Goal: Task Accomplishment & Management: Complete application form

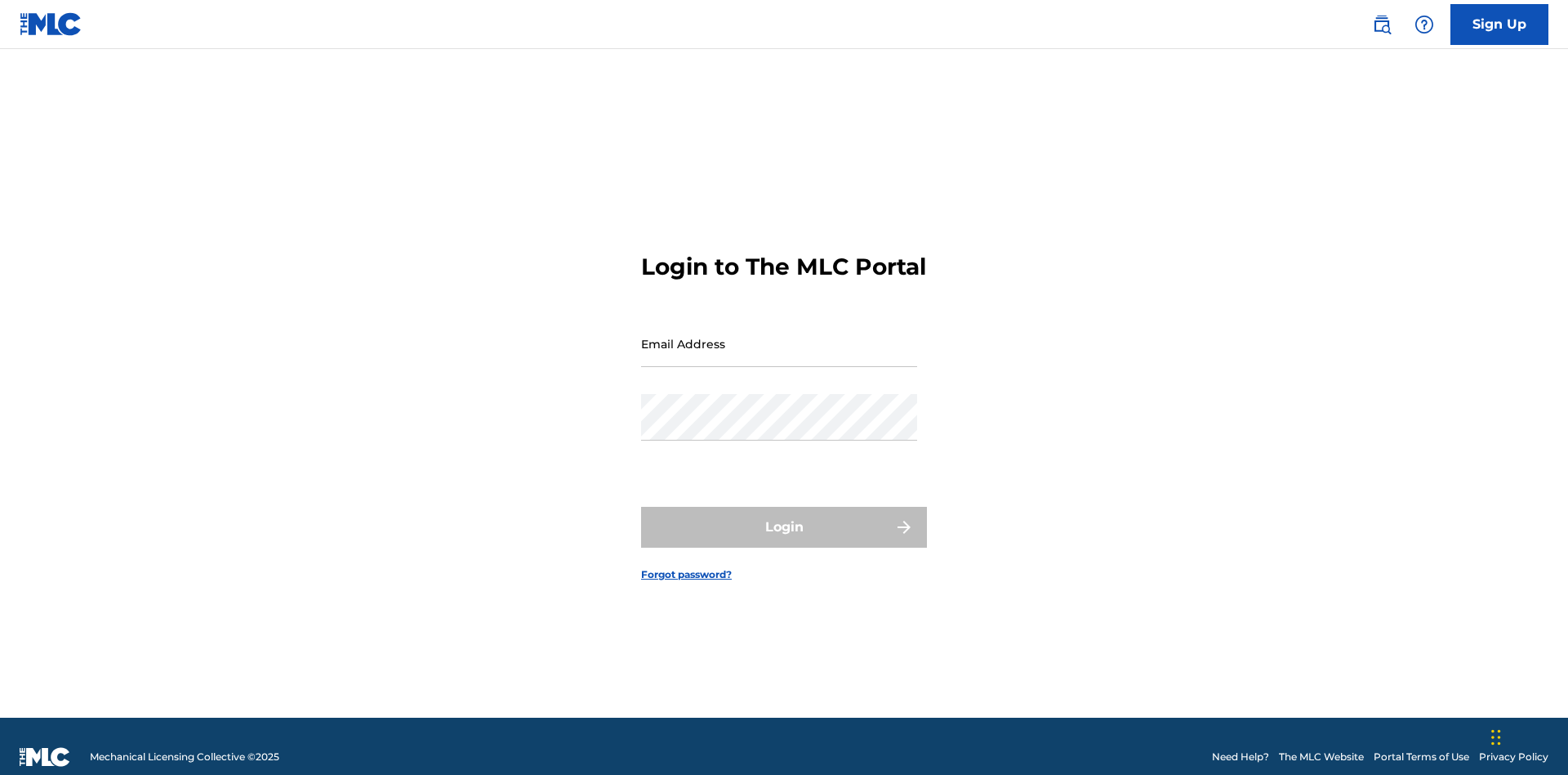
scroll to position [21, 0]
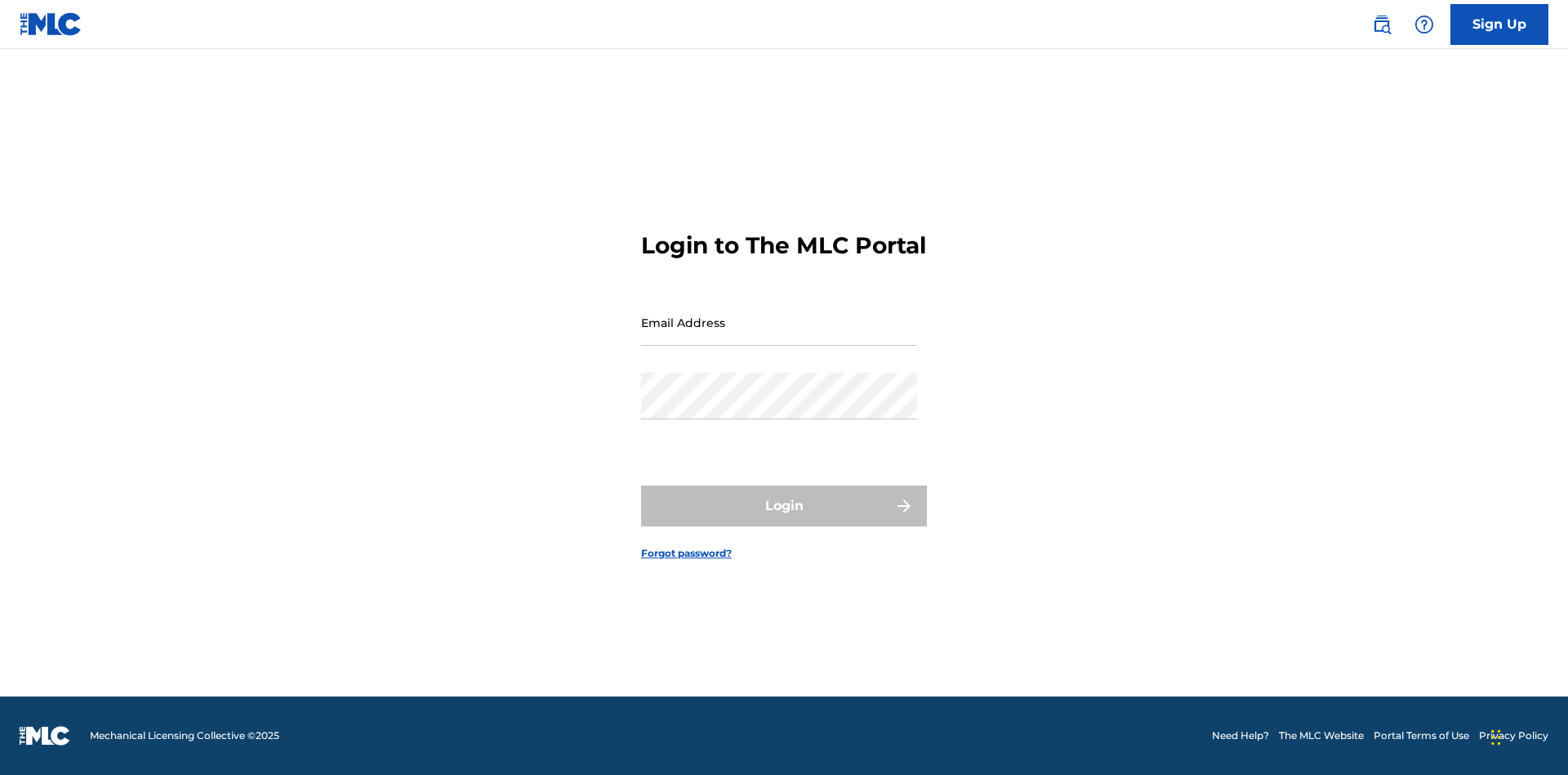
click at [779, 336] on input "Email Address" at bounding box center [779, 322] width 276 height 46
type input "[EMAIL_ADDRESS][DOMAIN_NAME]"
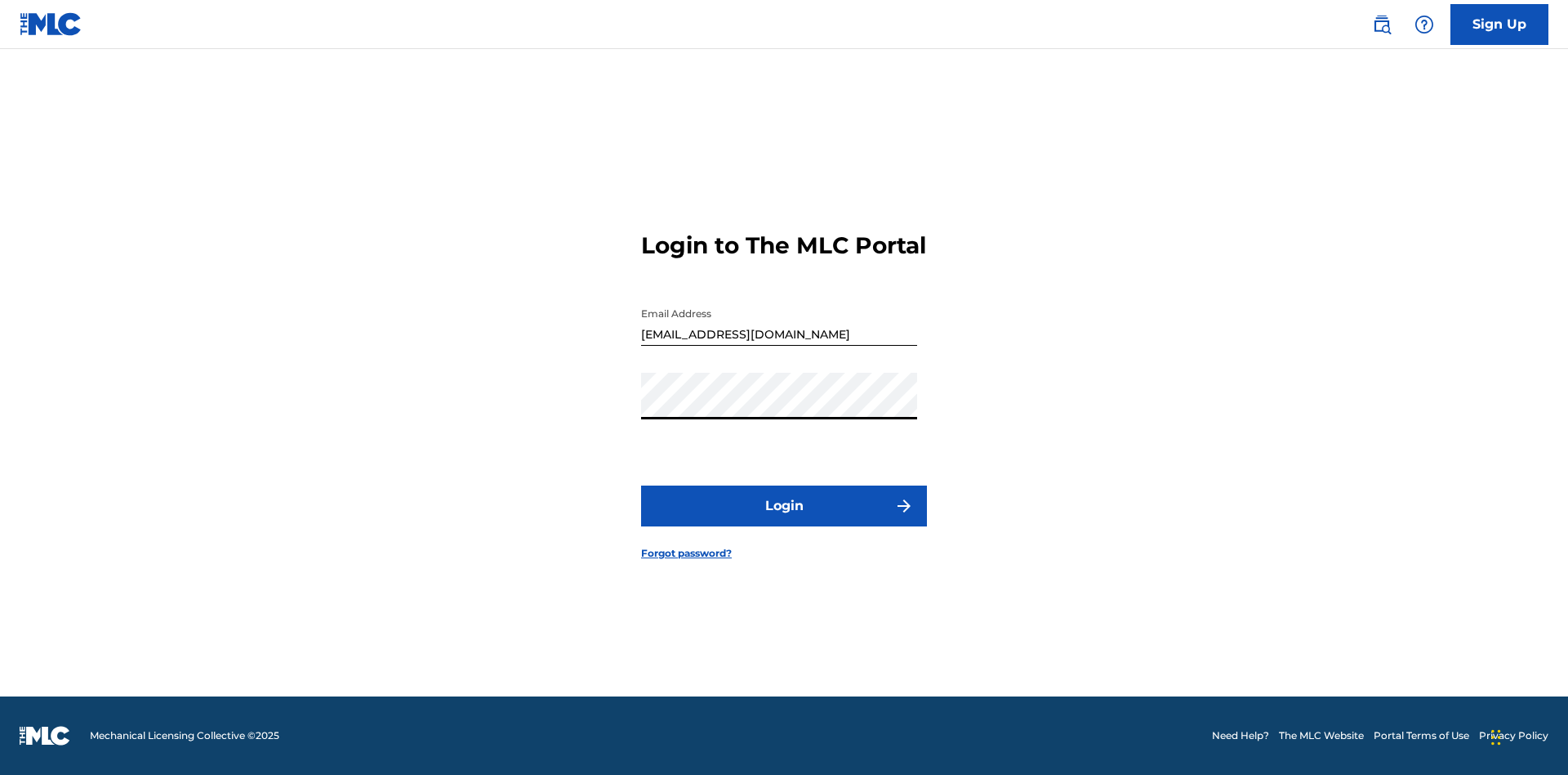
click at [784, 520] on button "Login" at bounding box center [784, 506] width 286 height 41
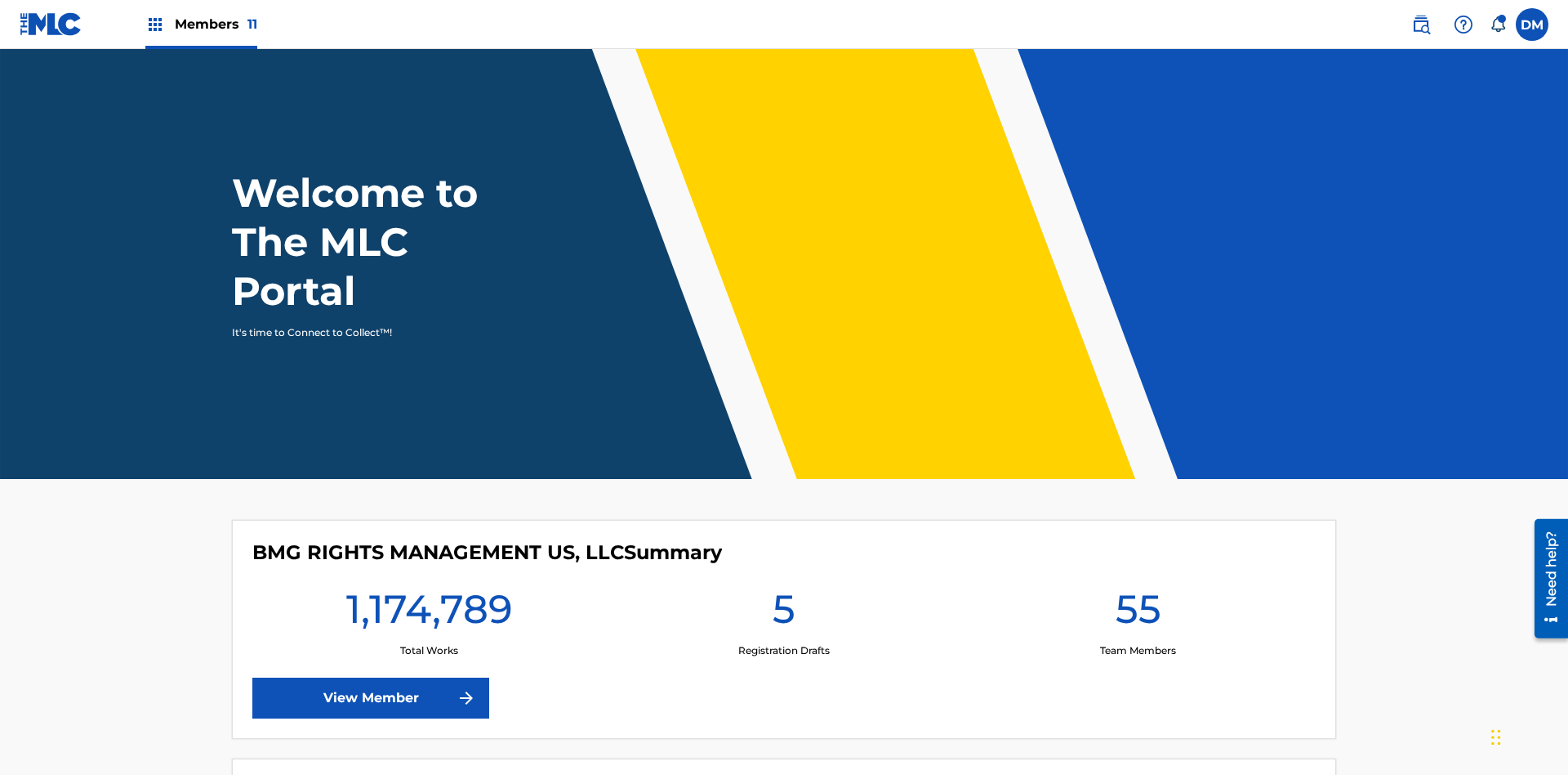
scroll to position [70, 0]
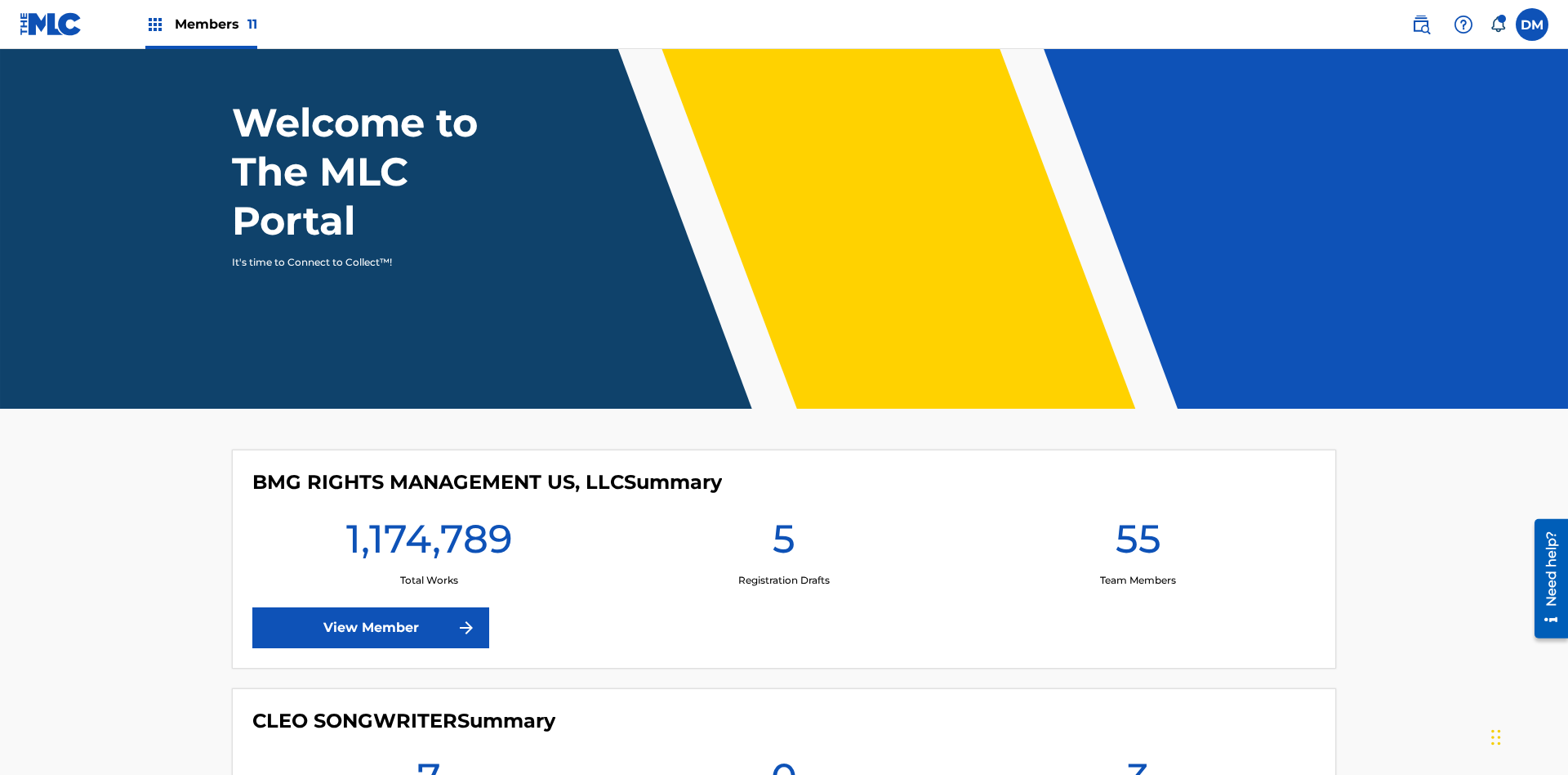
click at [201, 24] on span "Members 11" at bounding box center [215, 25] width 82 height 19
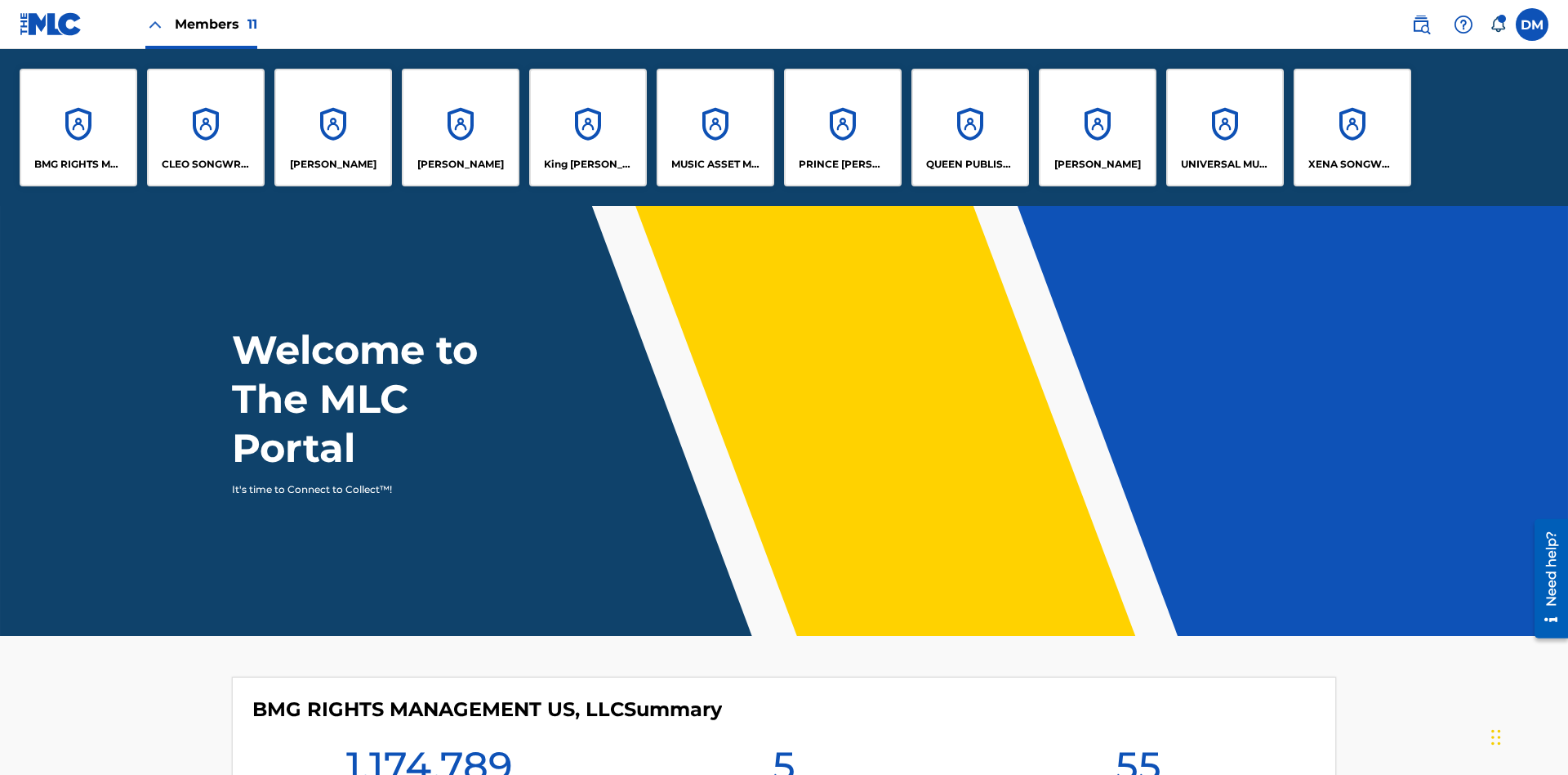
click at [1224, 164] on p "UNIVERSAL MUSIC PUB GROUP" at bounding box center [1226, 164] width 89 height 15
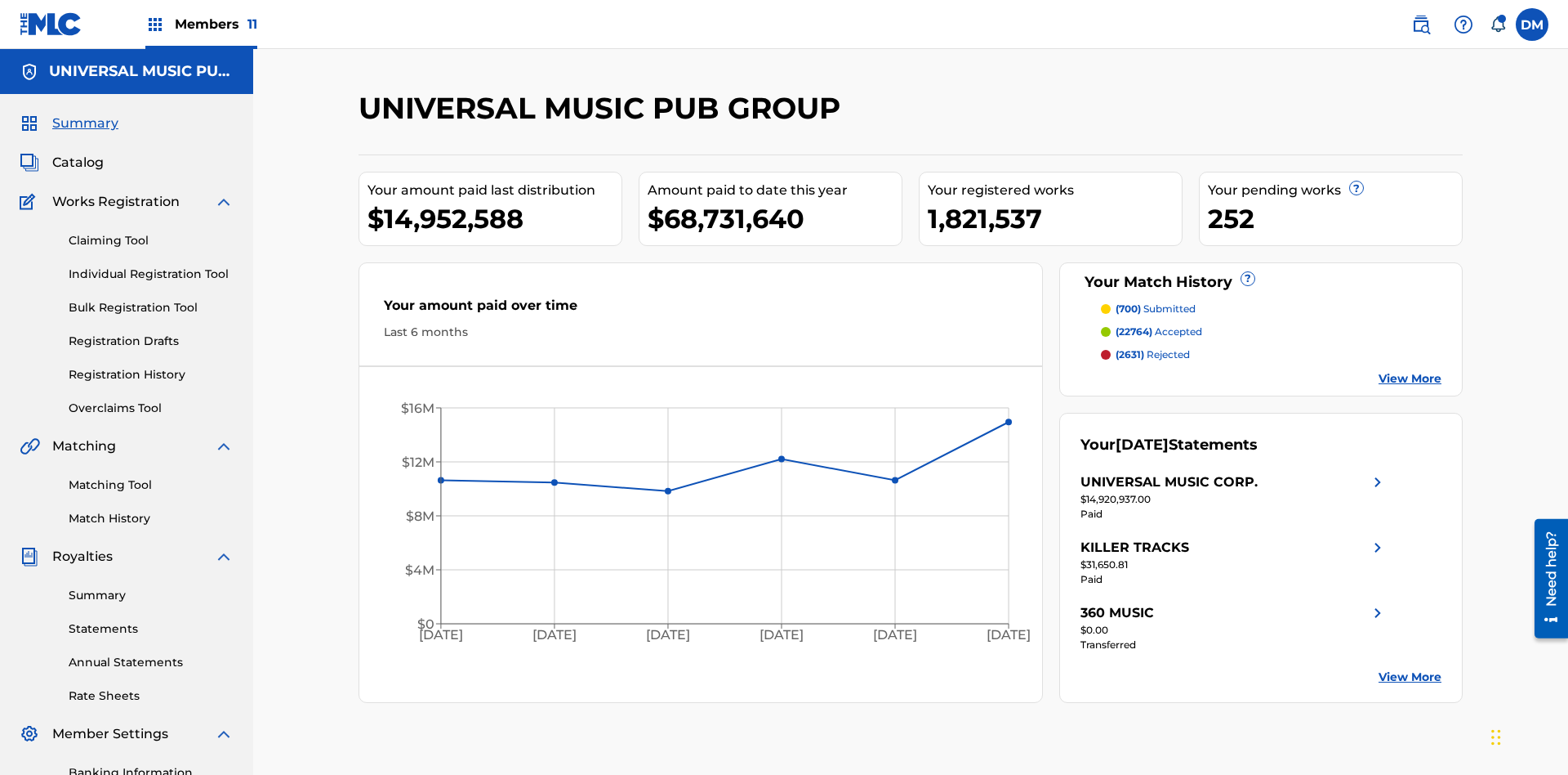
click at [151, 266] on link "Individual Registration Tool" at bounding box center [151, 274] width 165 height 17
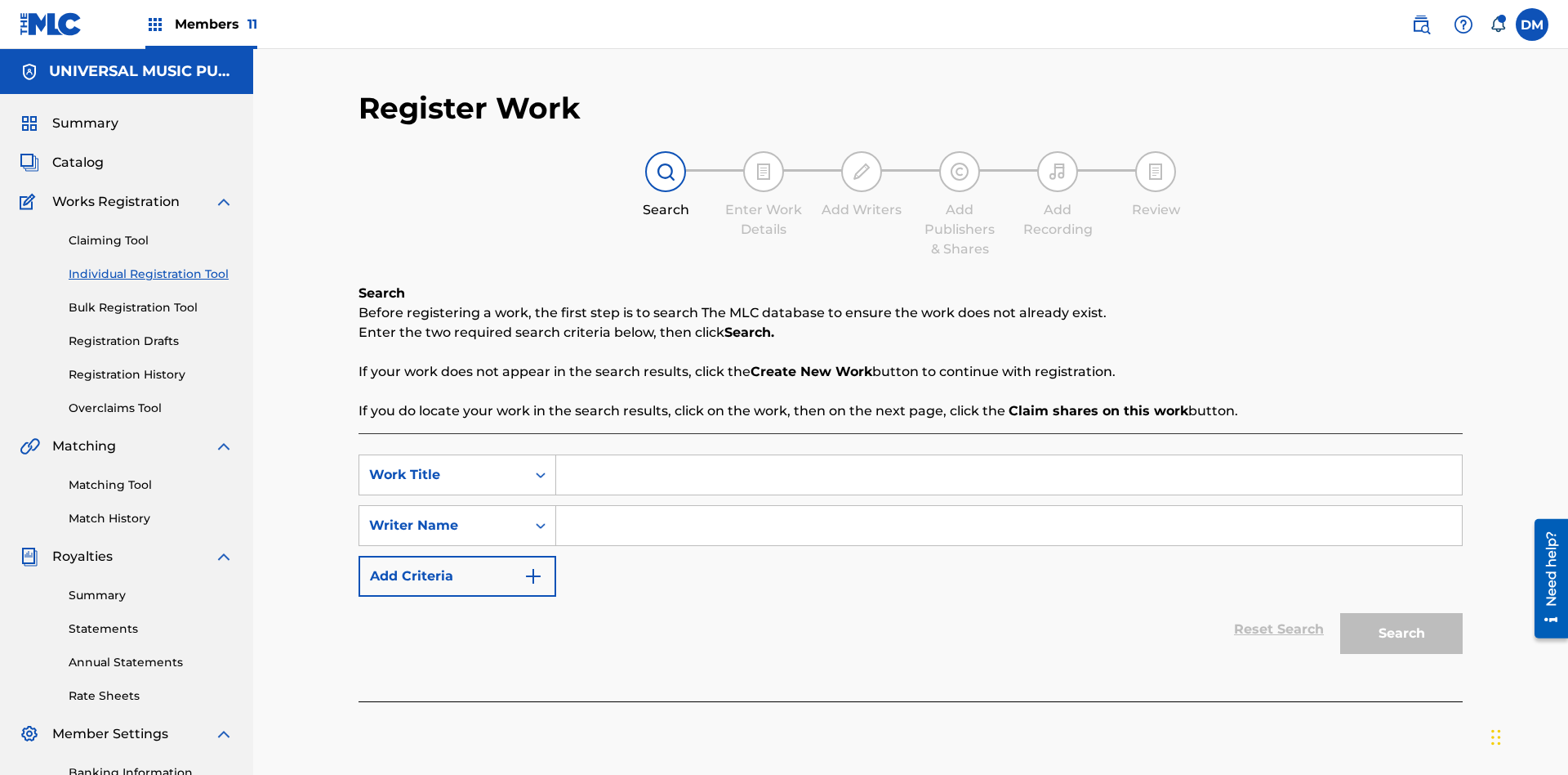
click at [1009, 456] on input "Search Form" at bounding box center [1009, 475] width 906 height 40
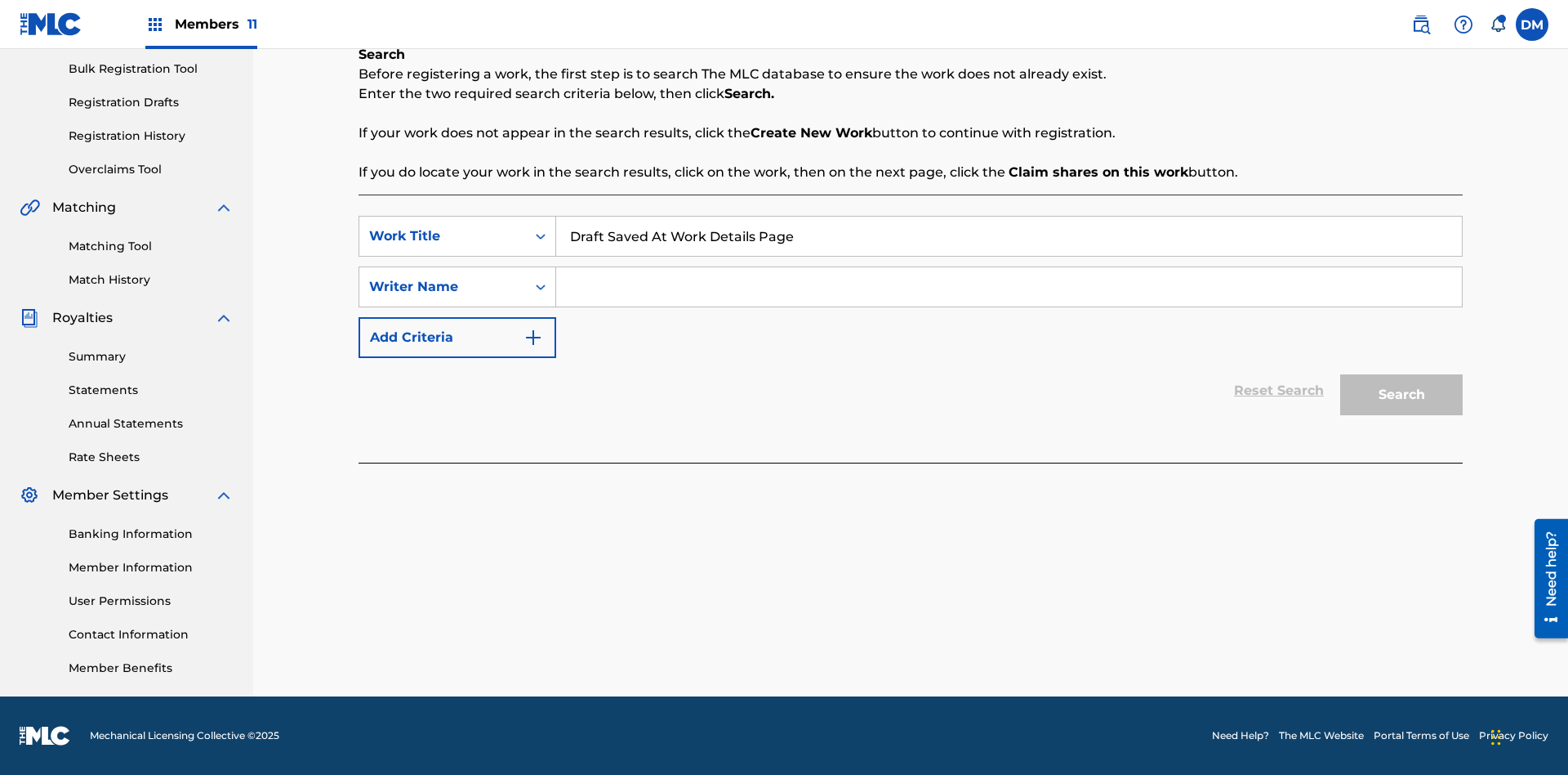
type input "Draft Saved At Work Details Page"
click at [1009, 287] on input "Search Form" at bounding box center [1009, 287] width 906 height 40
type input "QWERTYUIOP"
click at [1402, 395] on button "Search" at bounding box center [1402, 394] width 123 height 41
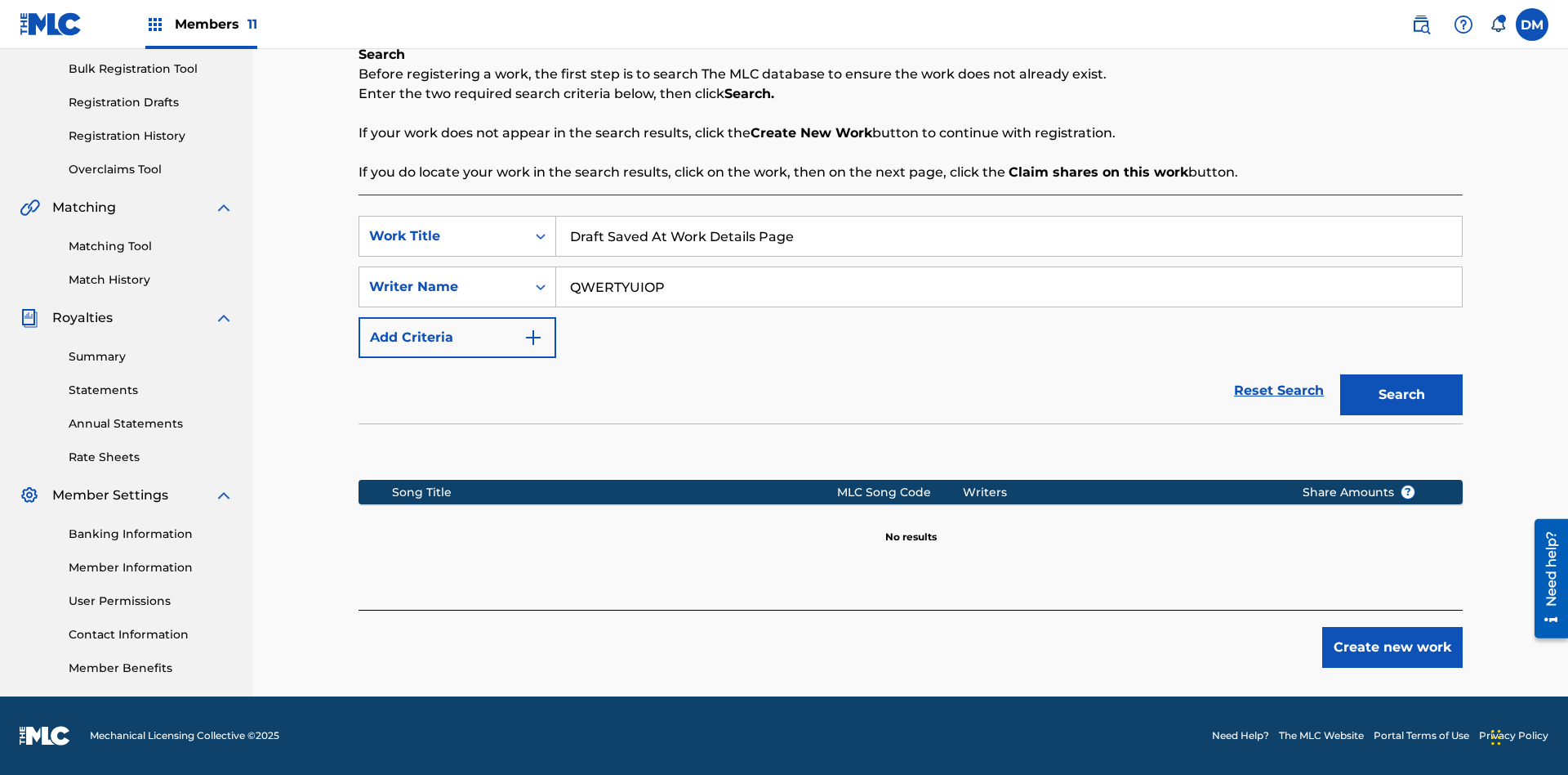
click at [1393, 647] on button "Create new work" at bounding box center [1392, 646] width 141 height 41
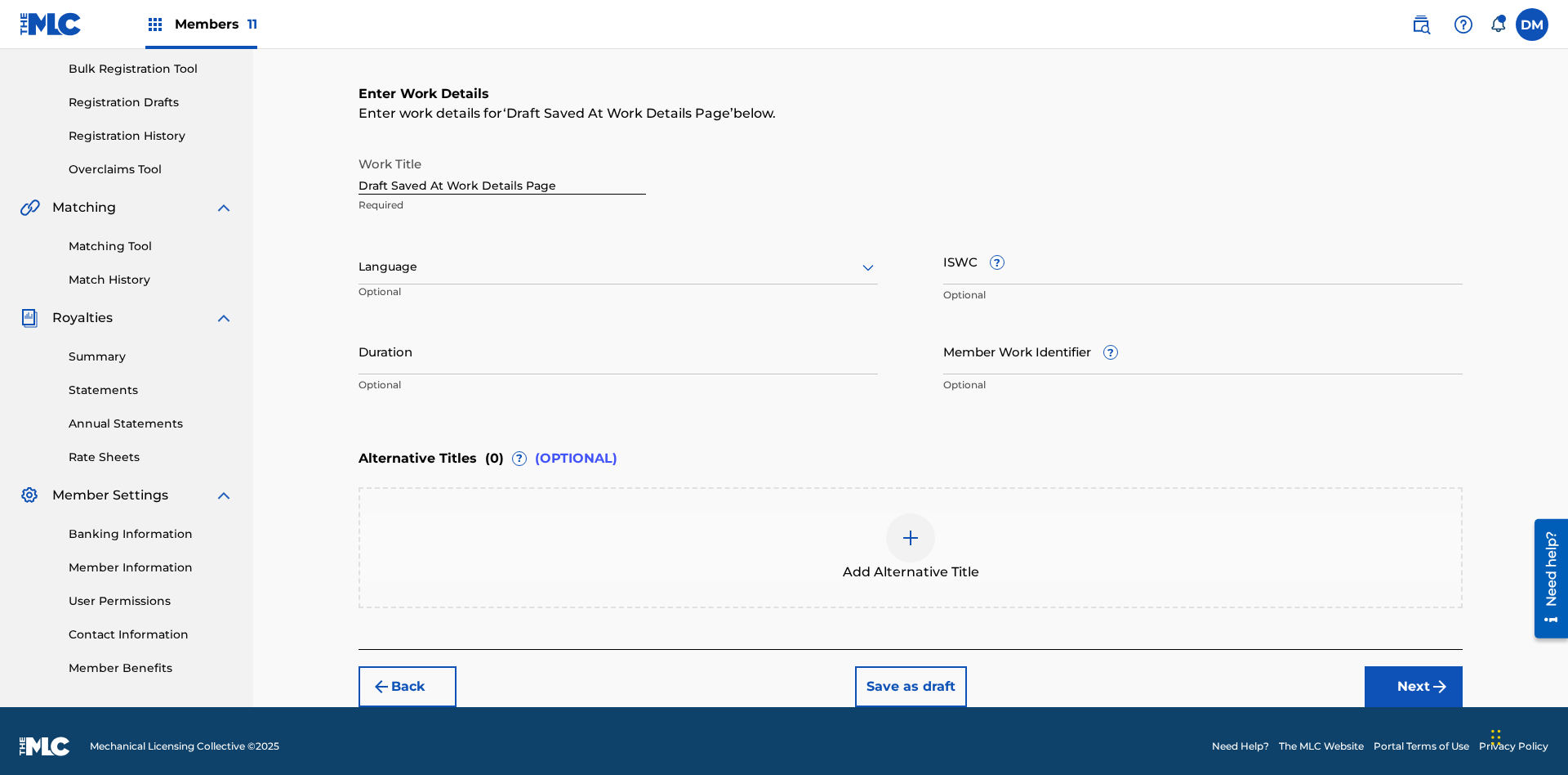
click at [619, 340] on input "Duration" at bounding box center [619, 351] width 520 height 46
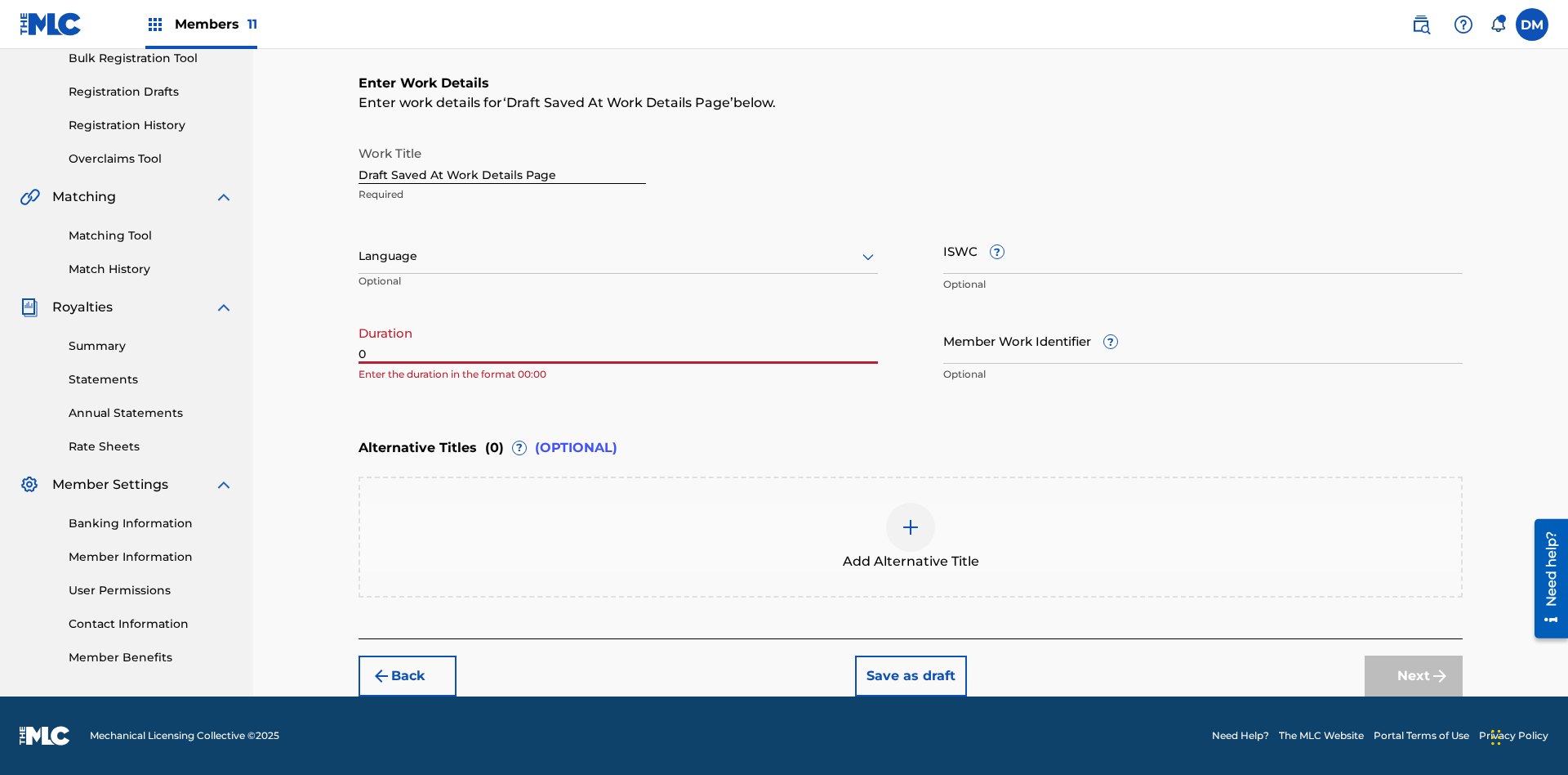
click at [619, 340] on input "0" at bounding box center [619, 340] width 520 height 46
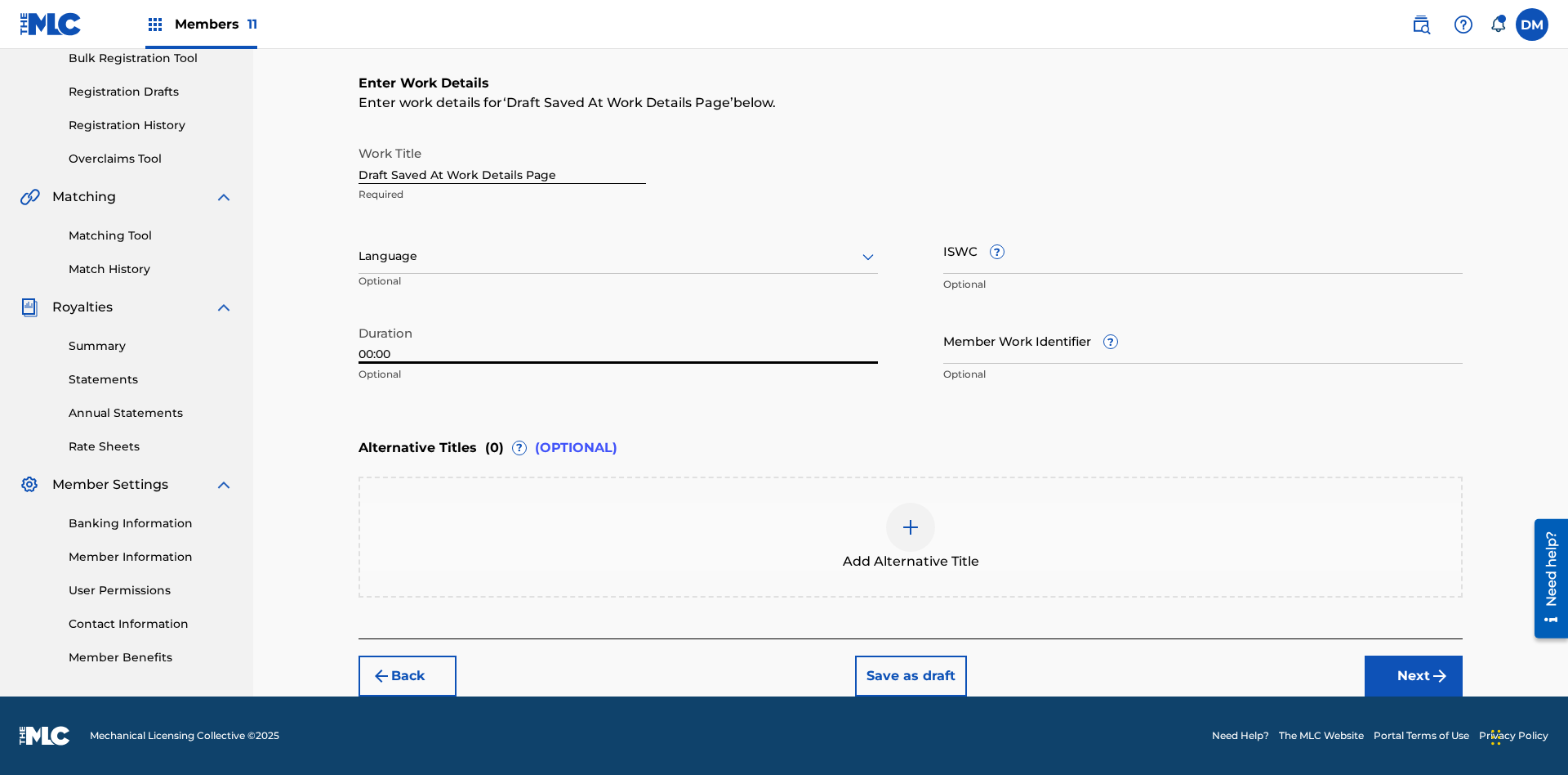
type input "00:00"
click at [868, 257] on icon at bounding box center [868, 256] width 20 height 20
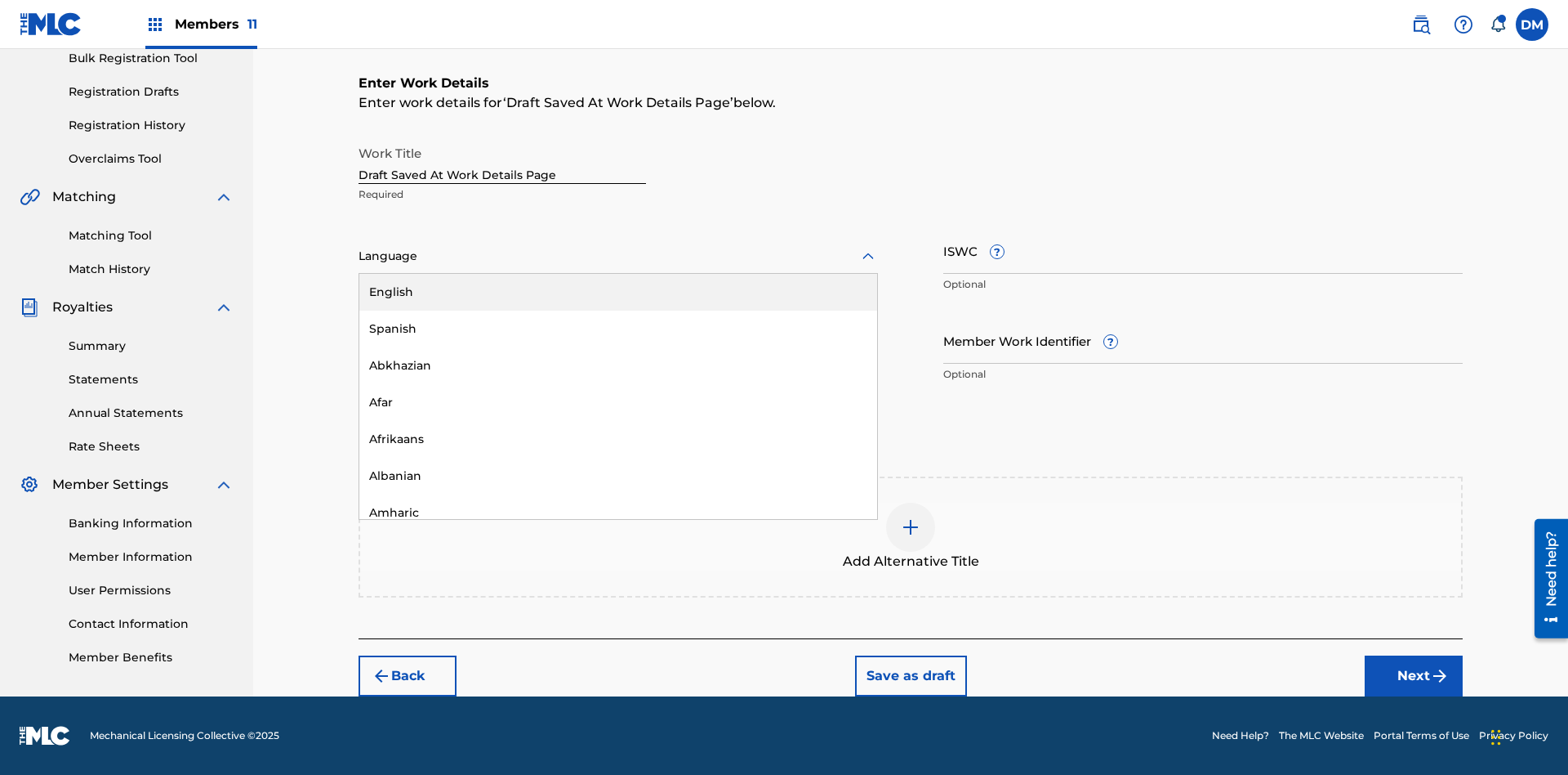
click at [619, 402] on div "Afar" at bounding box center [619, 402] width 518 height 37
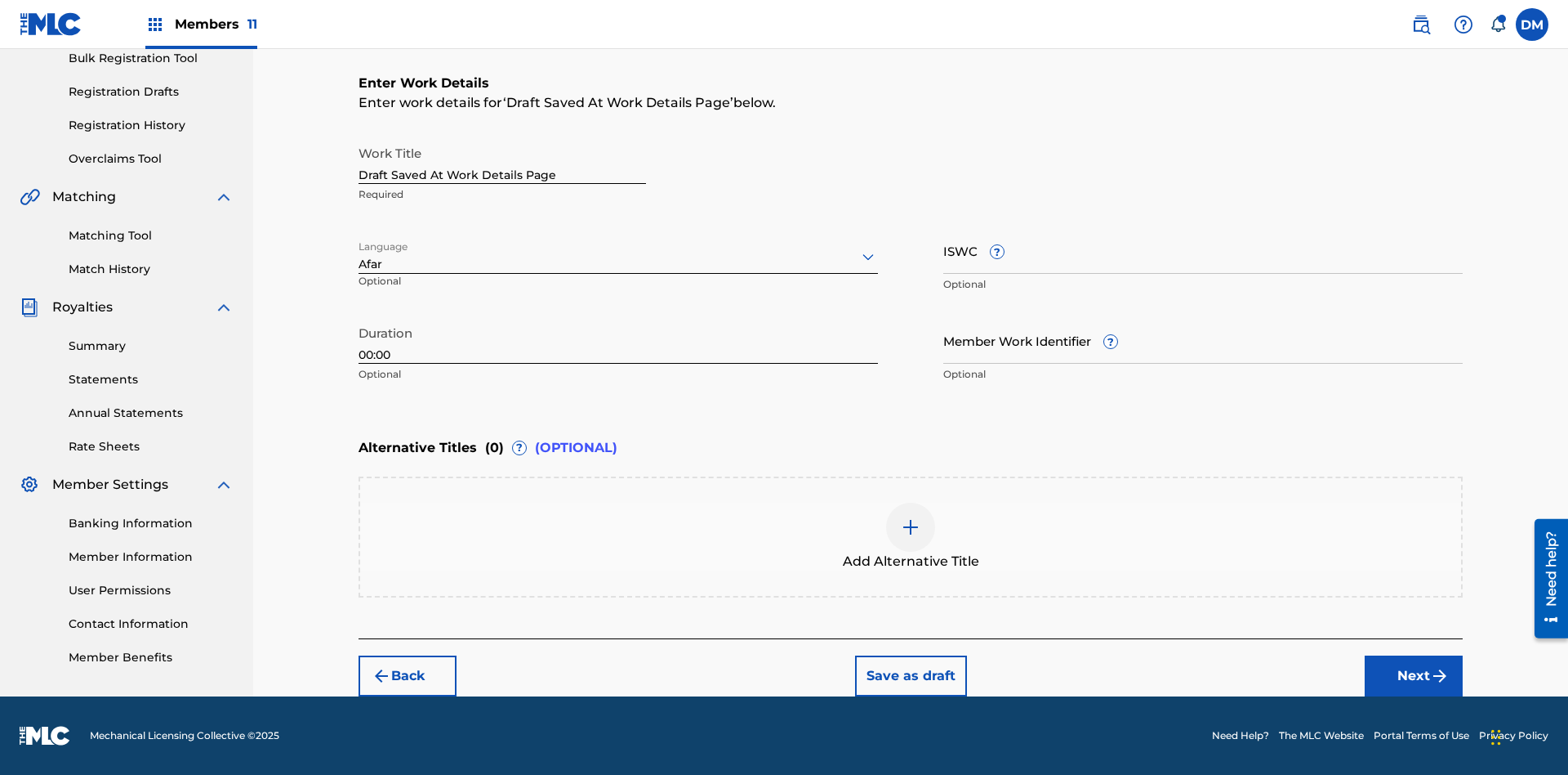
click at [1203, 340] on input "Member Work Identifier ?" at bounding box center [1203, 340] width 520 height 46
type input "[PHONE_NUMBER]"
click at [1203, 250] on input "ISWC ?" at bounding box center [1203, 250] width 520 height 46
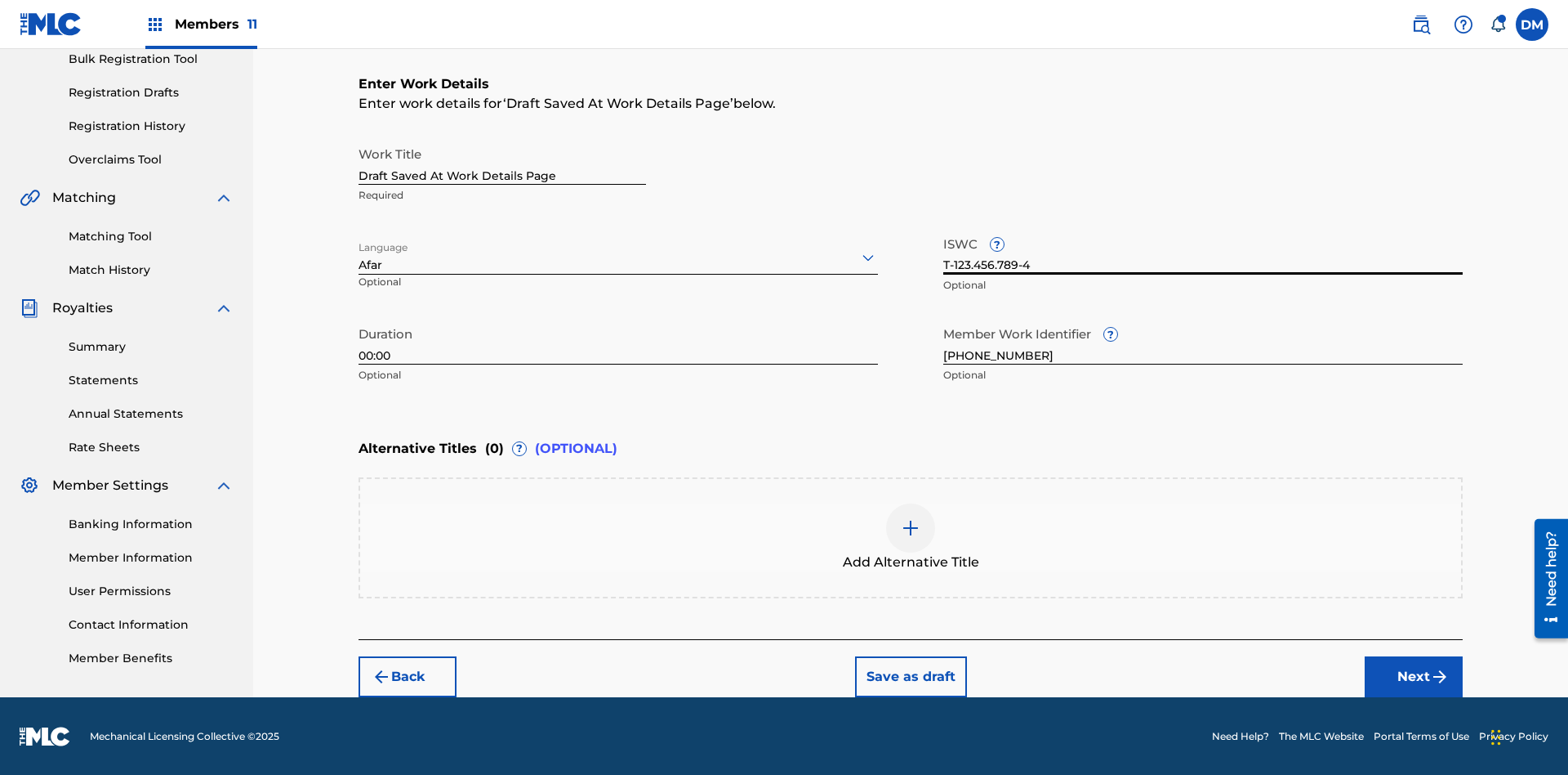
type input "T-123.456.789-4"
click at [911, 536] on img at bounding box center [911, 527] width 20 height 20
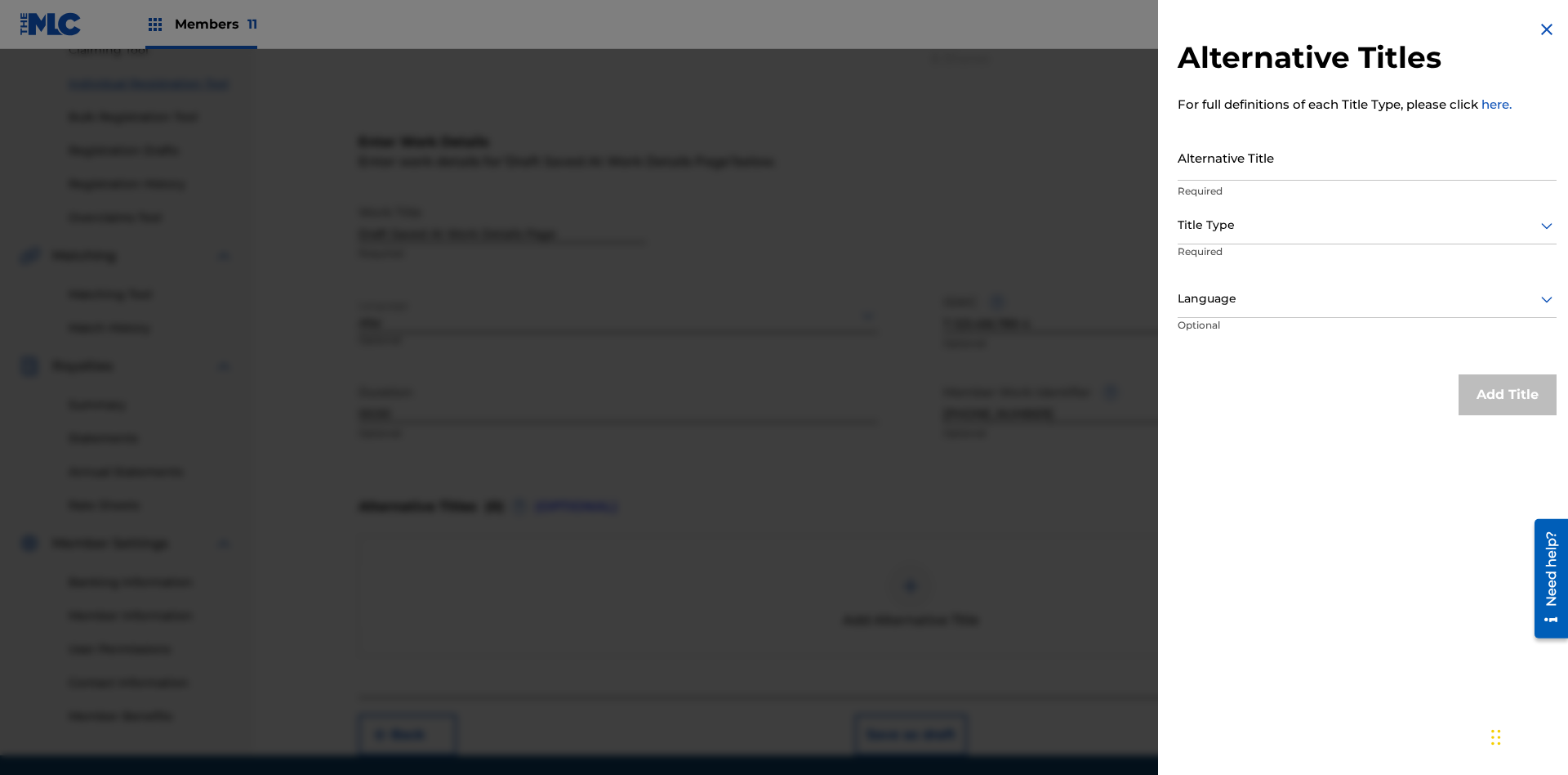
click at [1368, 157] on input "Alternative Title" at bounding box center [1367, 157] width 379 height 46
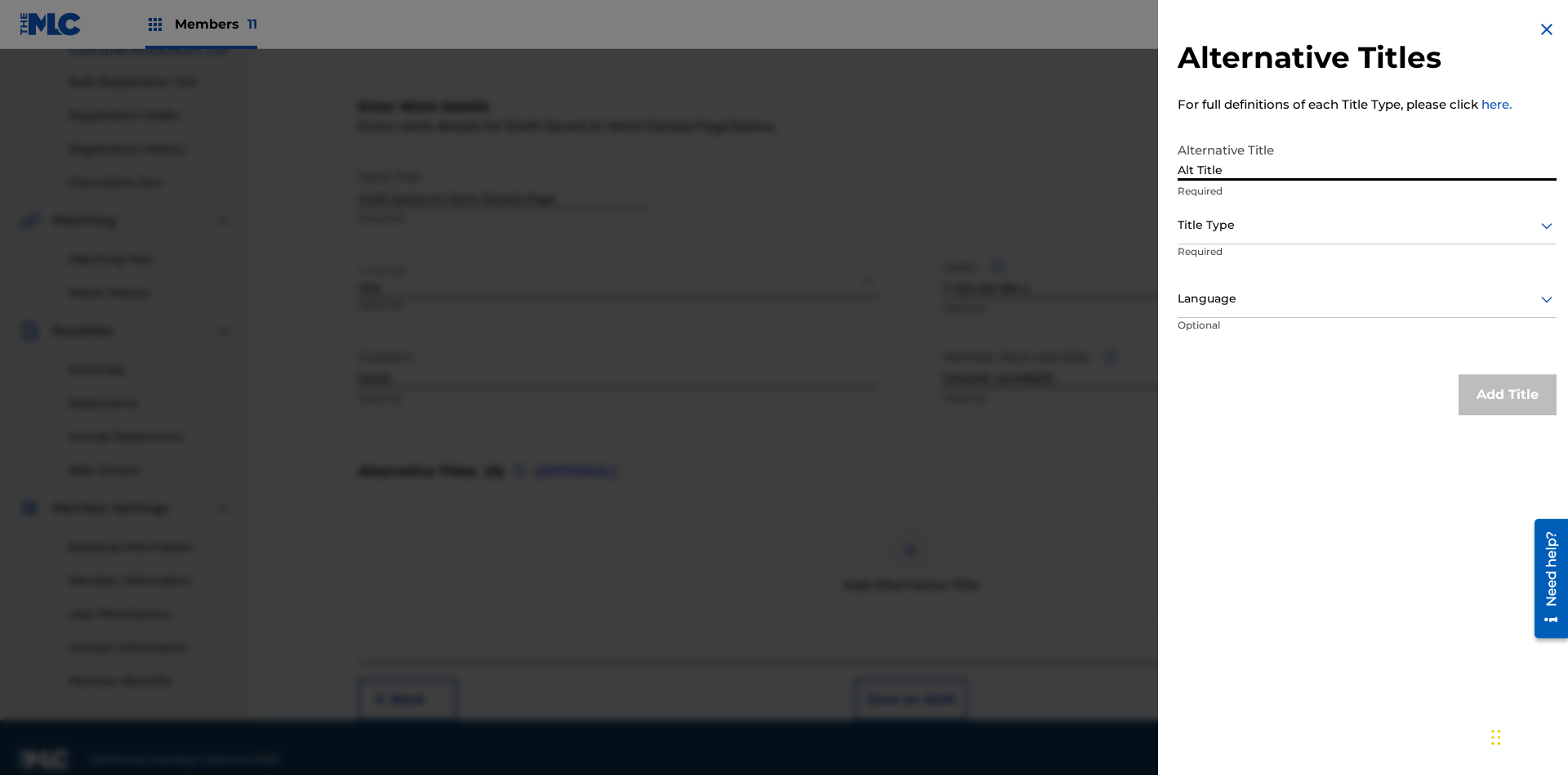
type input "Alt Title"
click at [1368, 225] on div at bounding box center [1367, 225] width 379 height 21
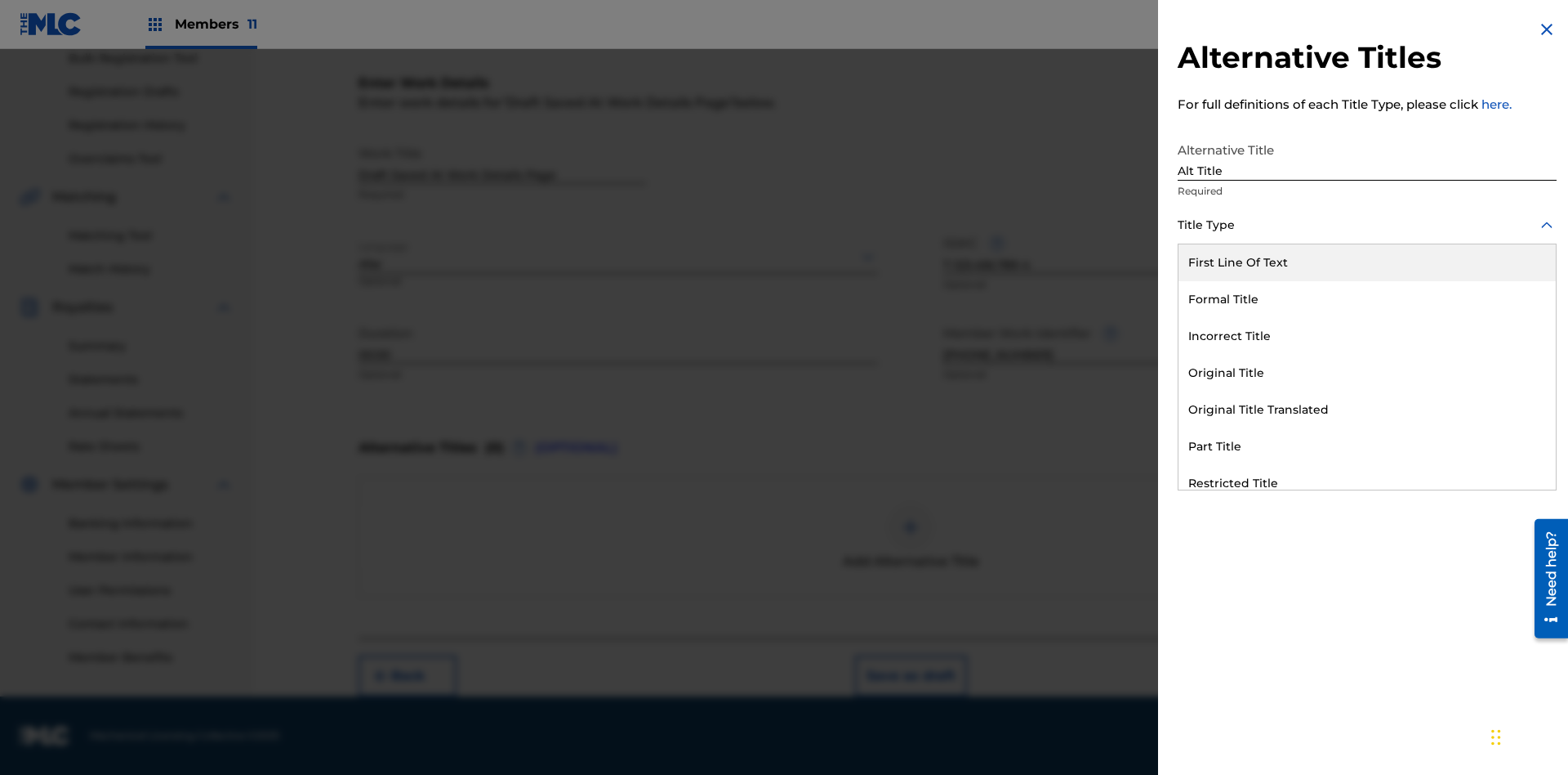
click at [1368, 372] on div "Original Title" at bounding box center [1368, 372] width 378 height 37
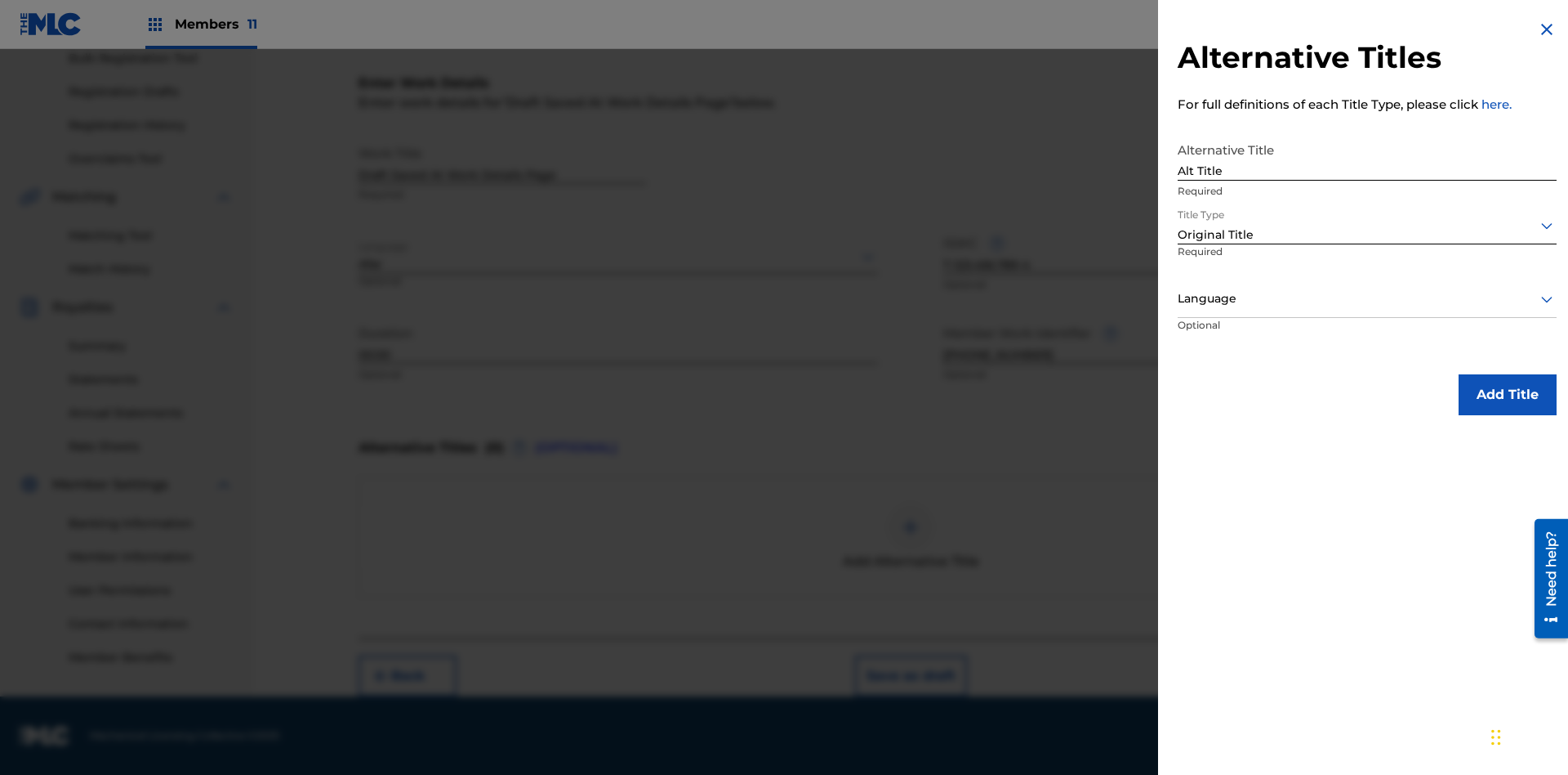
click at [1368, 299] on div at bounding box center [1367, 299] width 379 height 21
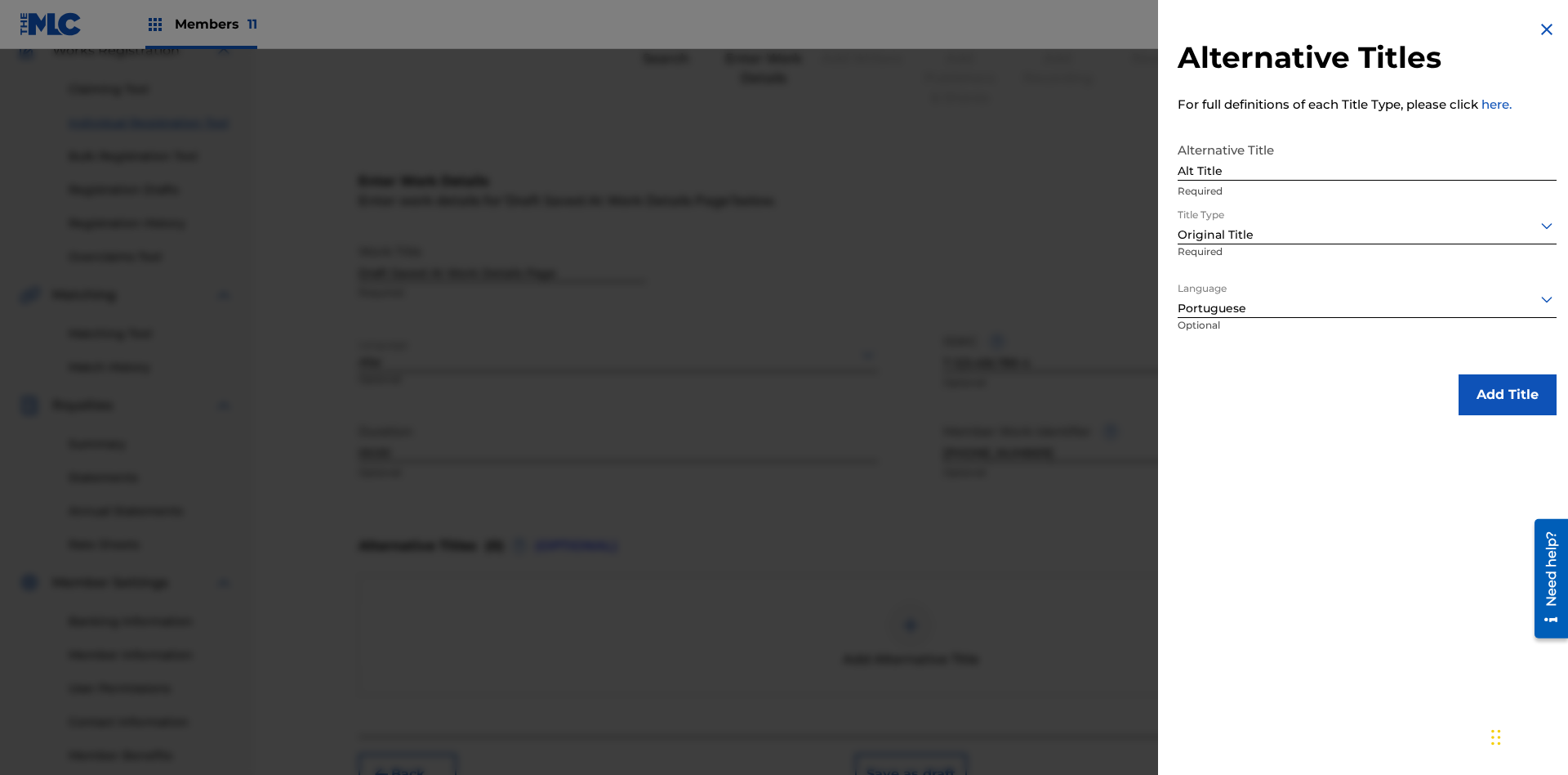
click at [1508, 394] on button "Add Title" at bounding box center [1508, 394] width 98 height 41
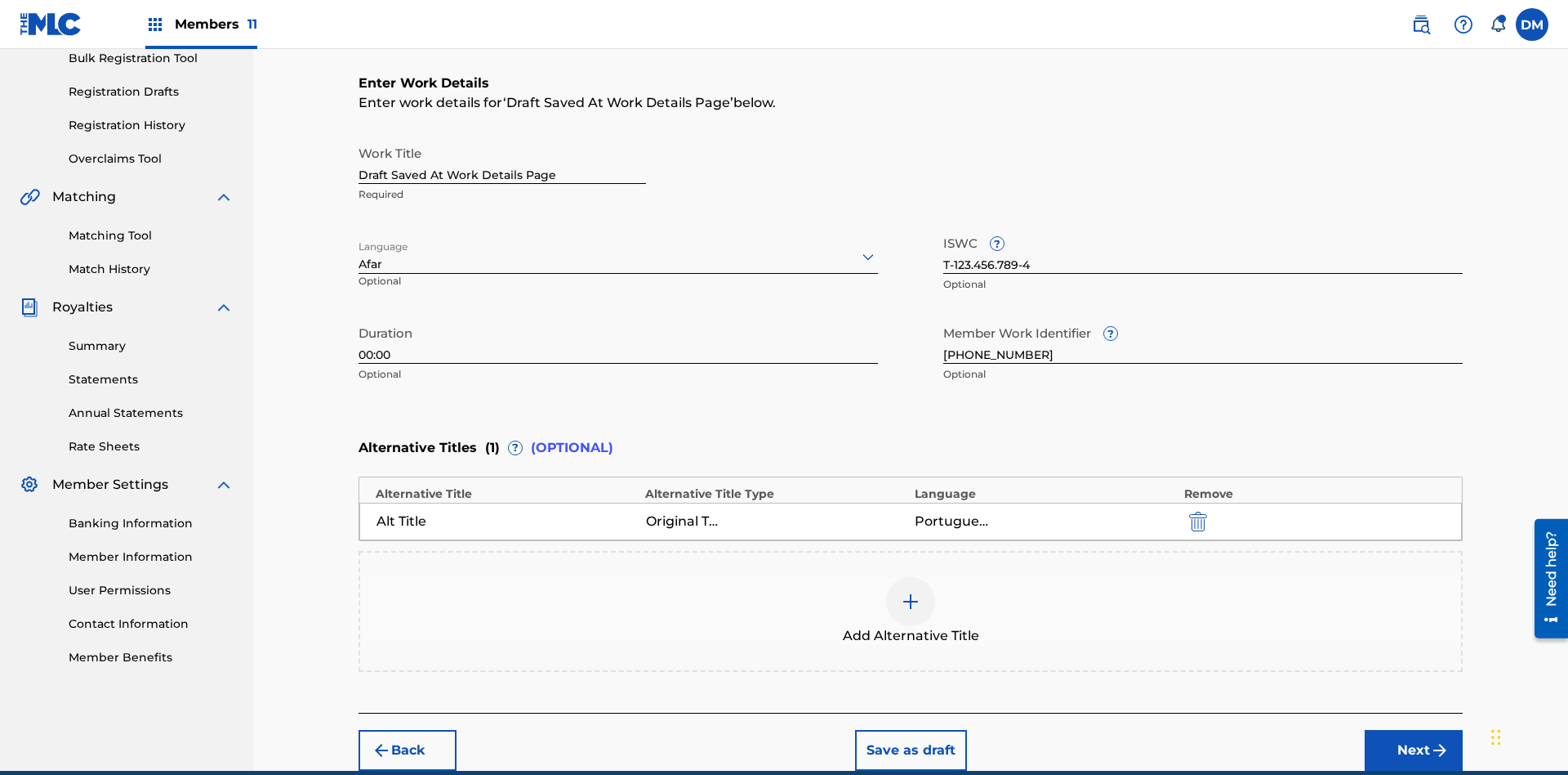
scroll to position [323, 0]
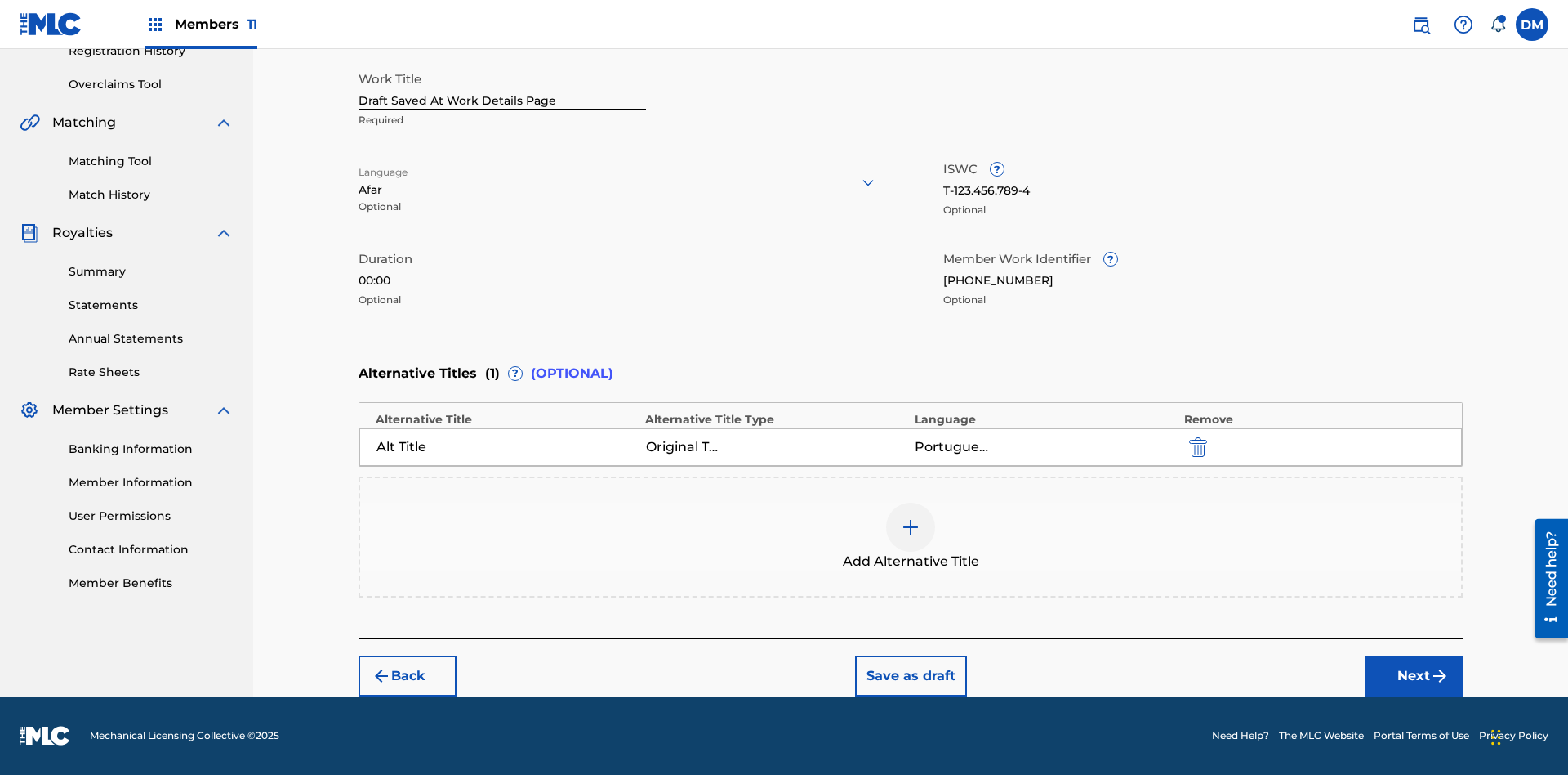
click at [910, 676] on button "Save as draft" at bounding box center [911, 676] width 111 height 41
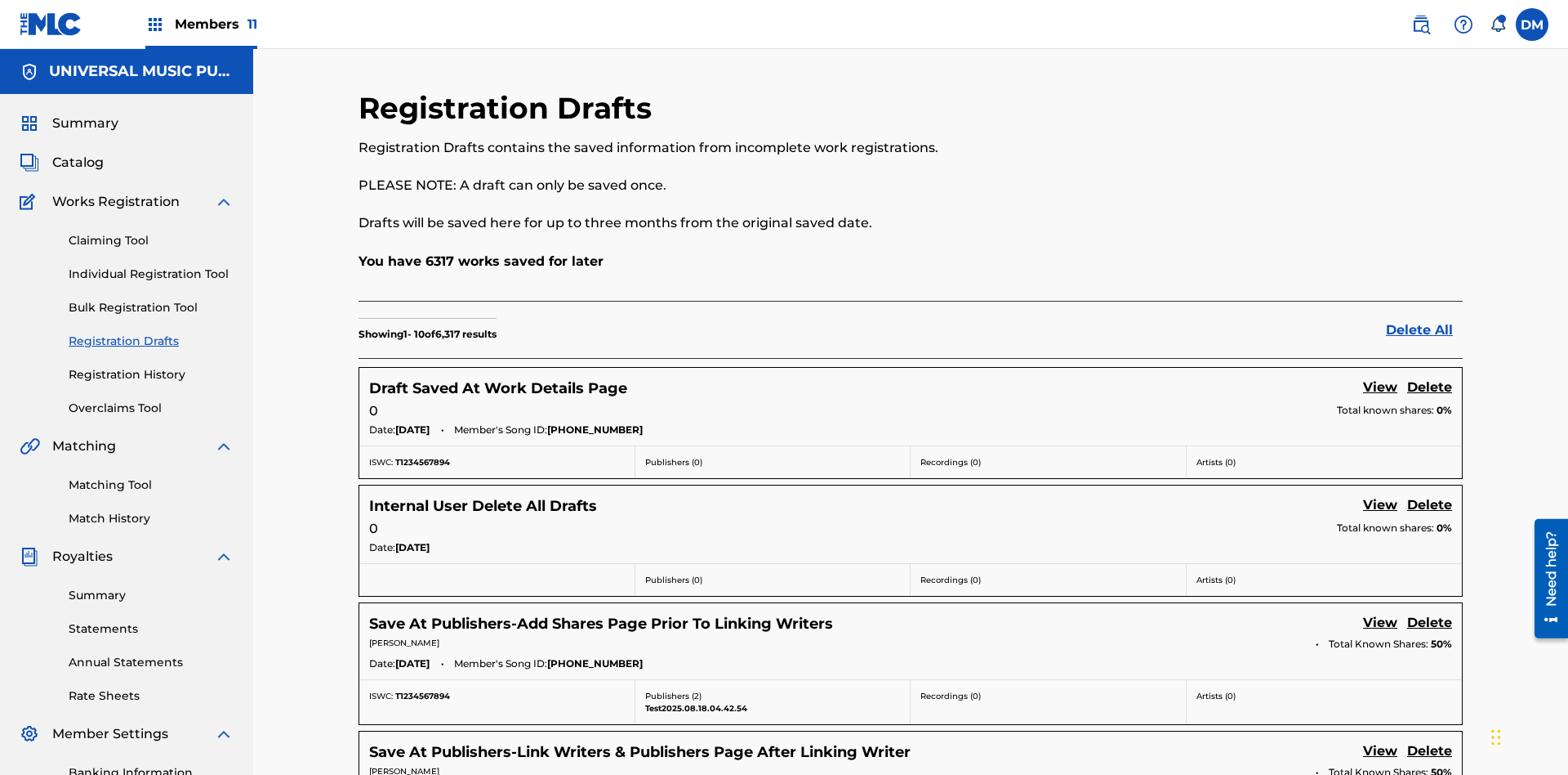
click at [1381, 378] on link "View" at bounding box center [1380, 388] width 34 height 22
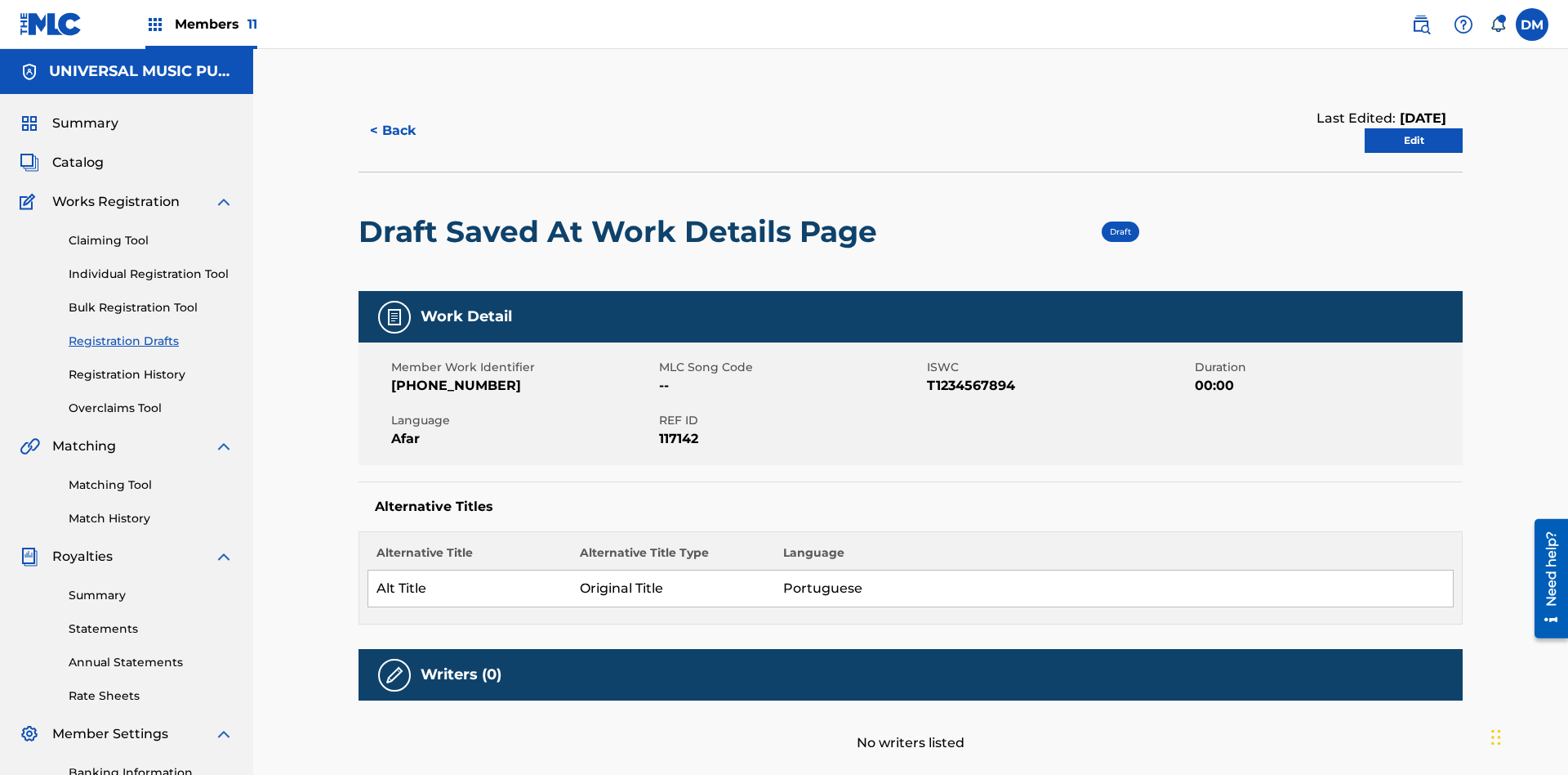
click at [1414, 129] on link "Edit" at bounding box center [1414, 141] width 98 height 25
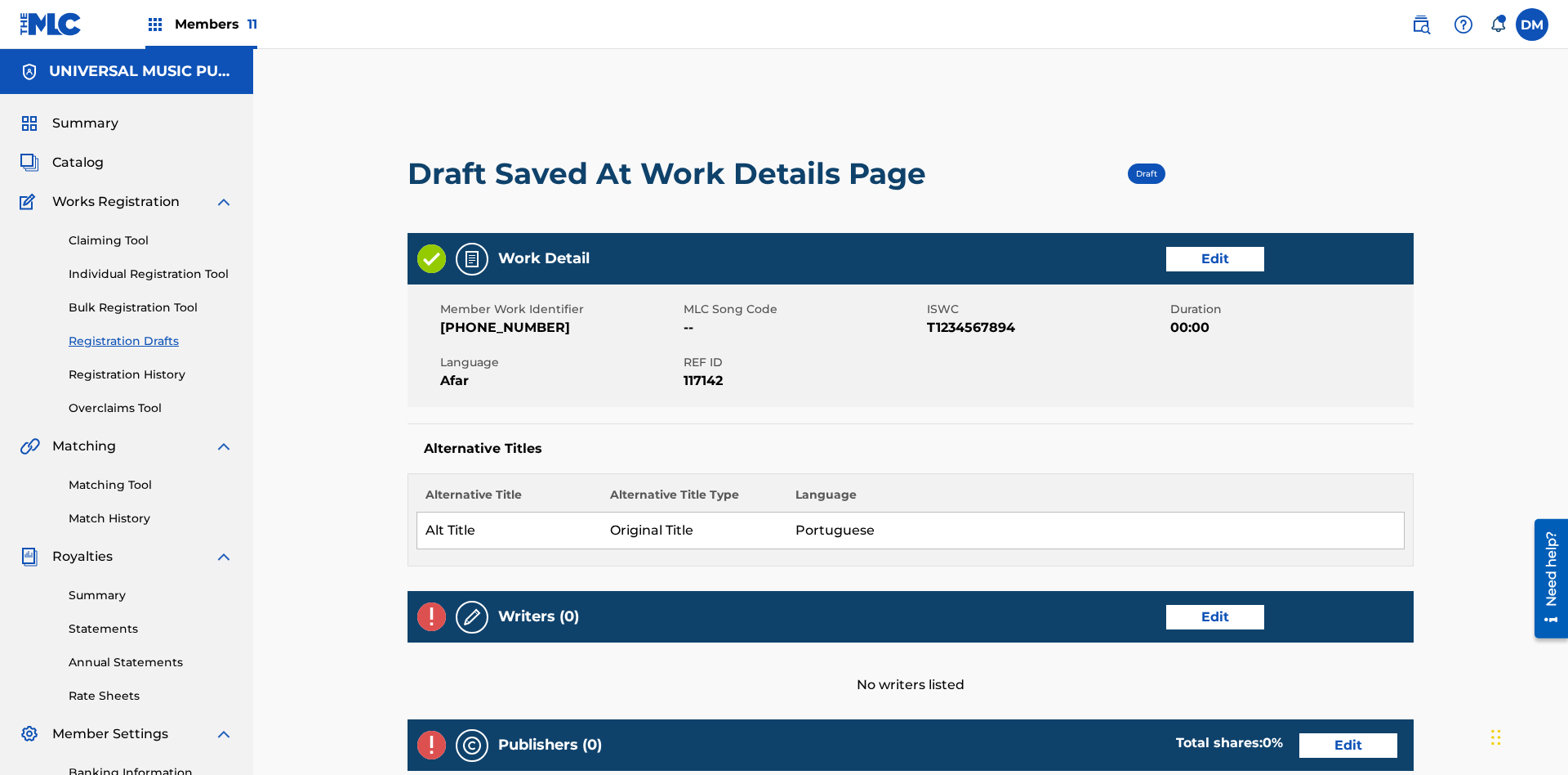
click at [1167, 605] on link "Edit" at bounding box center [1216, 617] width 98 height 25
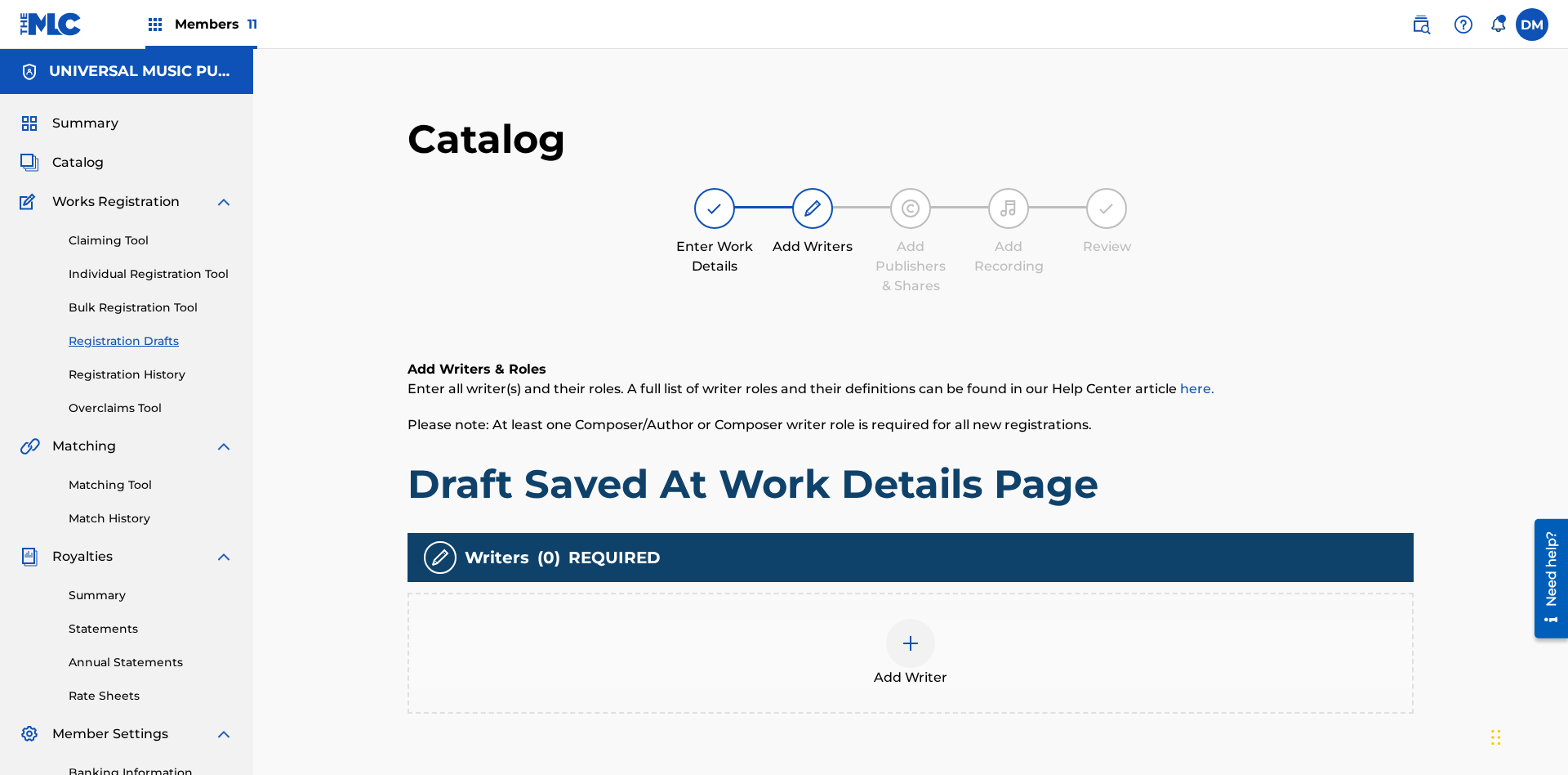
scroll to position [239, 408]
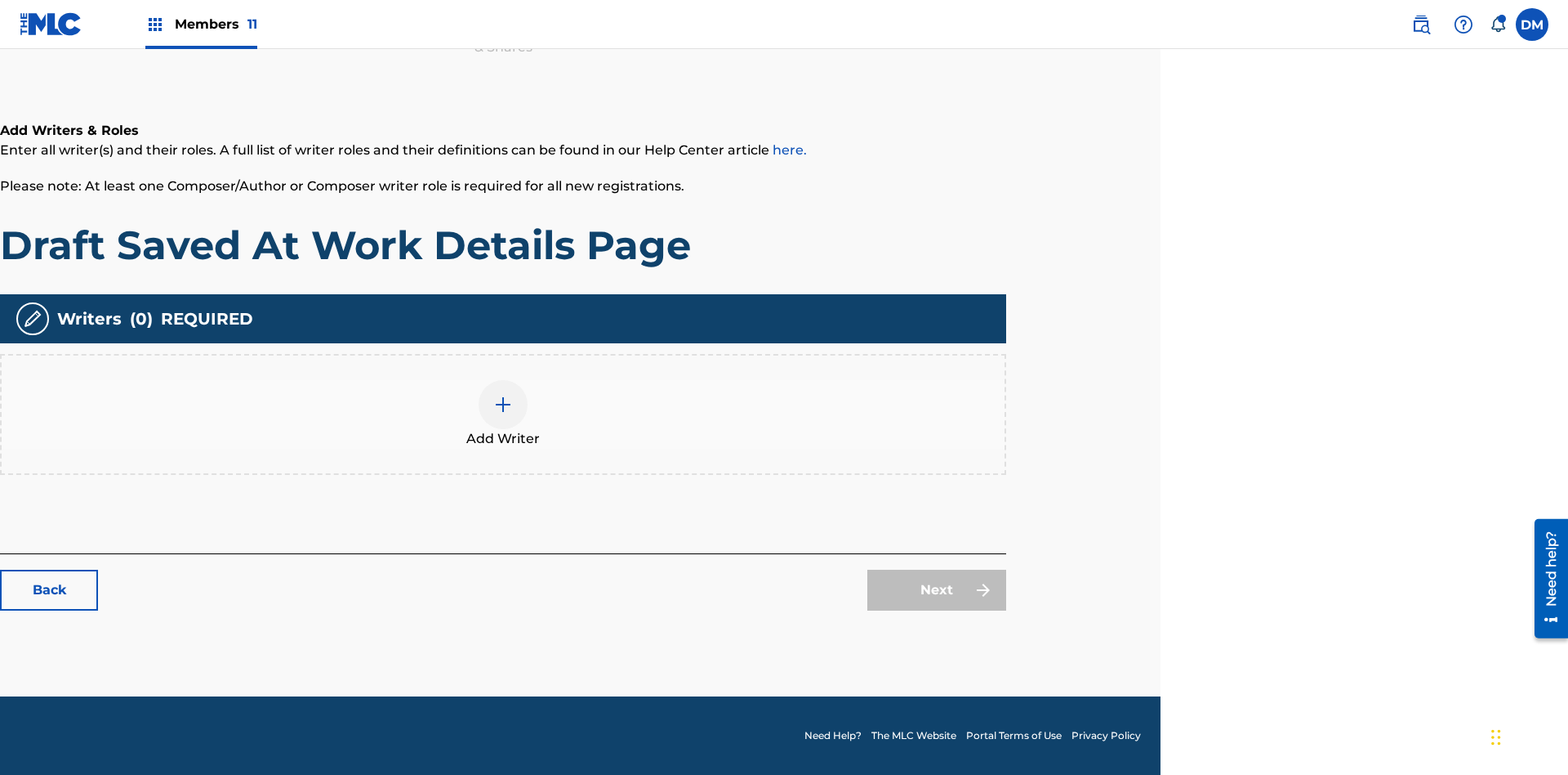
click at [503, 414] on img at bounding box center [503, 405] width 20 height 20
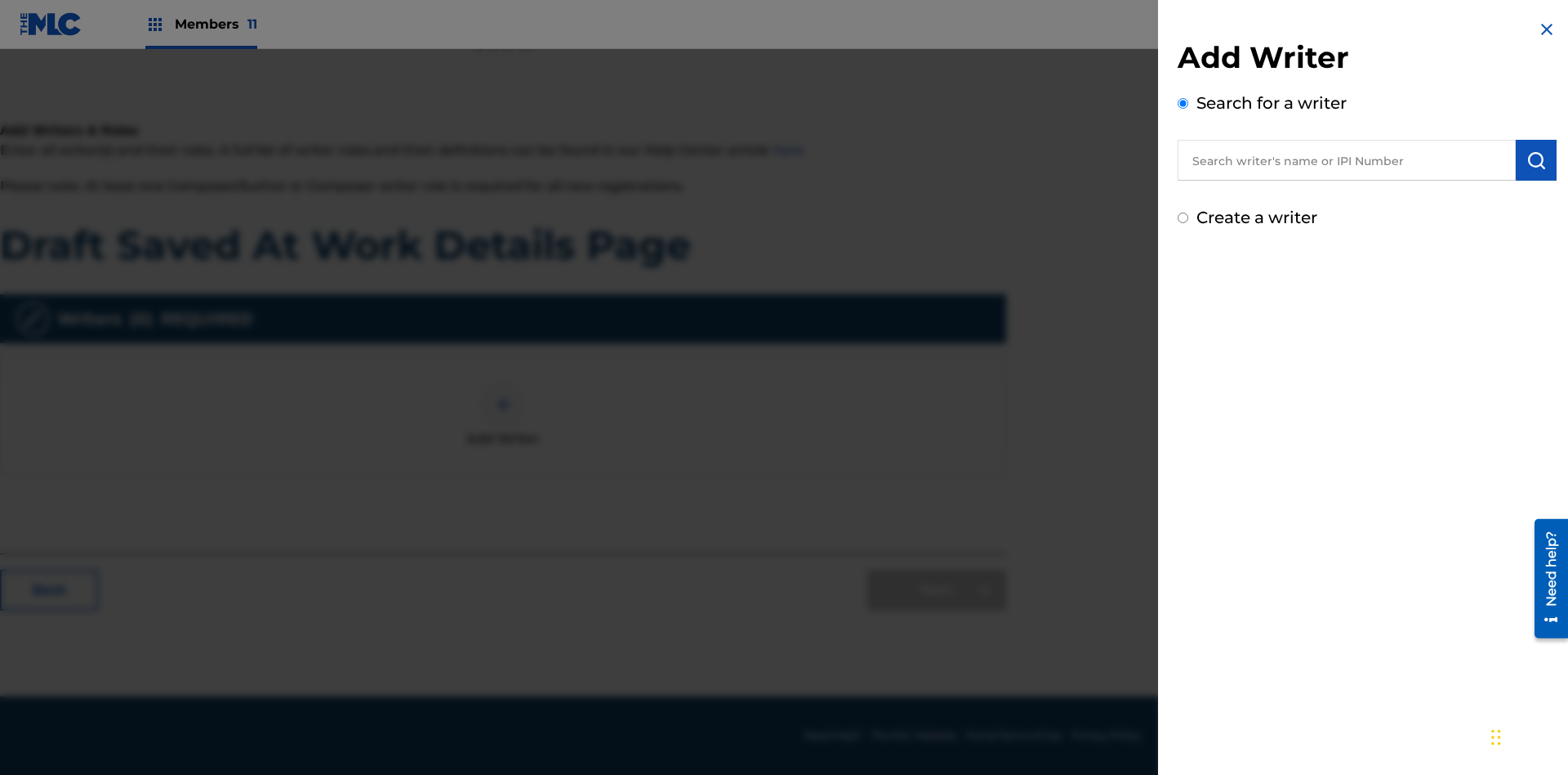
click at [1347, 161] on input "text" at bounding box center [1347, 160] width 338 height 41
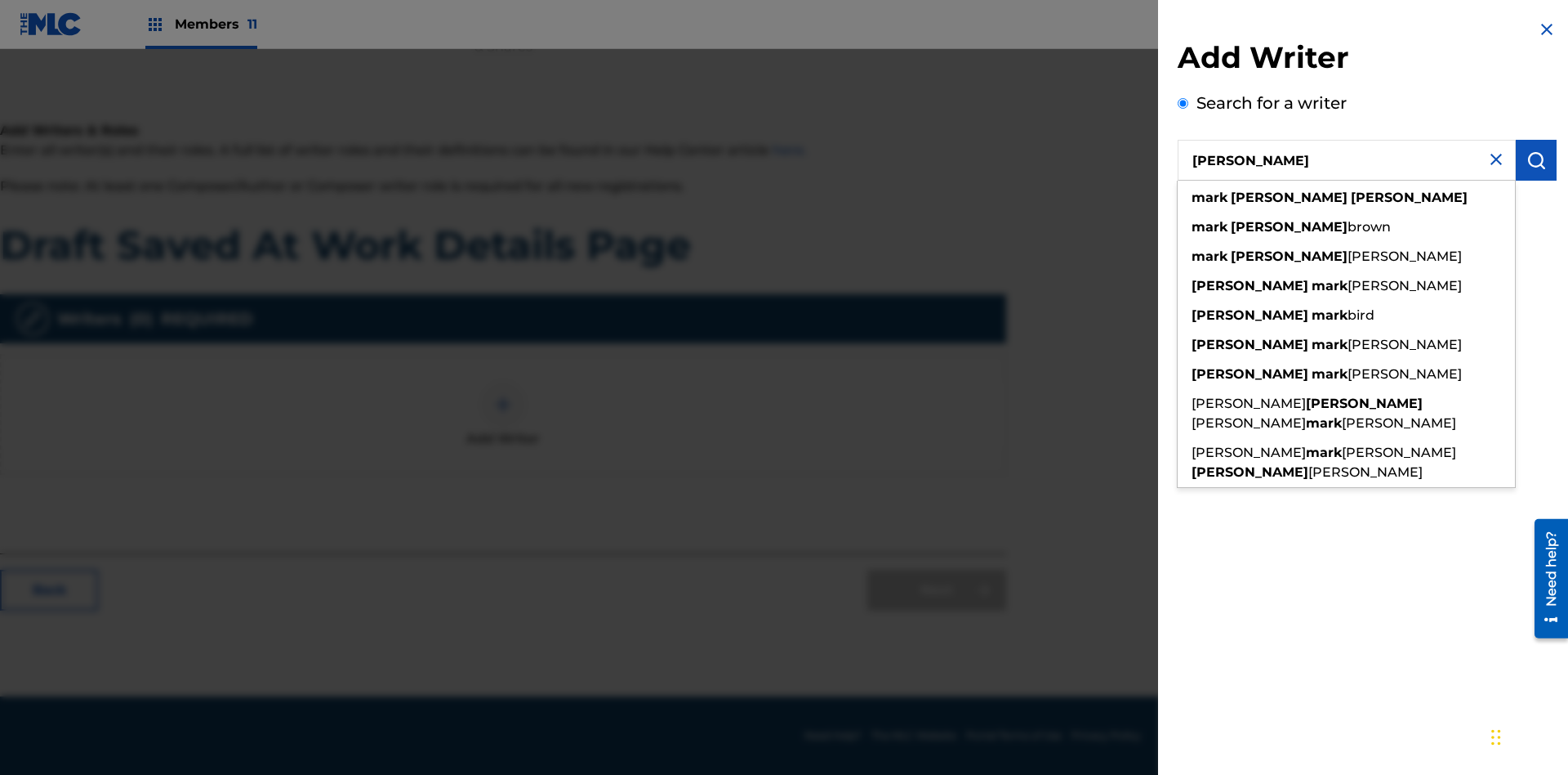
type input "[PERSON_NAME]"
click at [1537, 161] on img "submit" at bounding box center [1536, 160] width 20 height 20
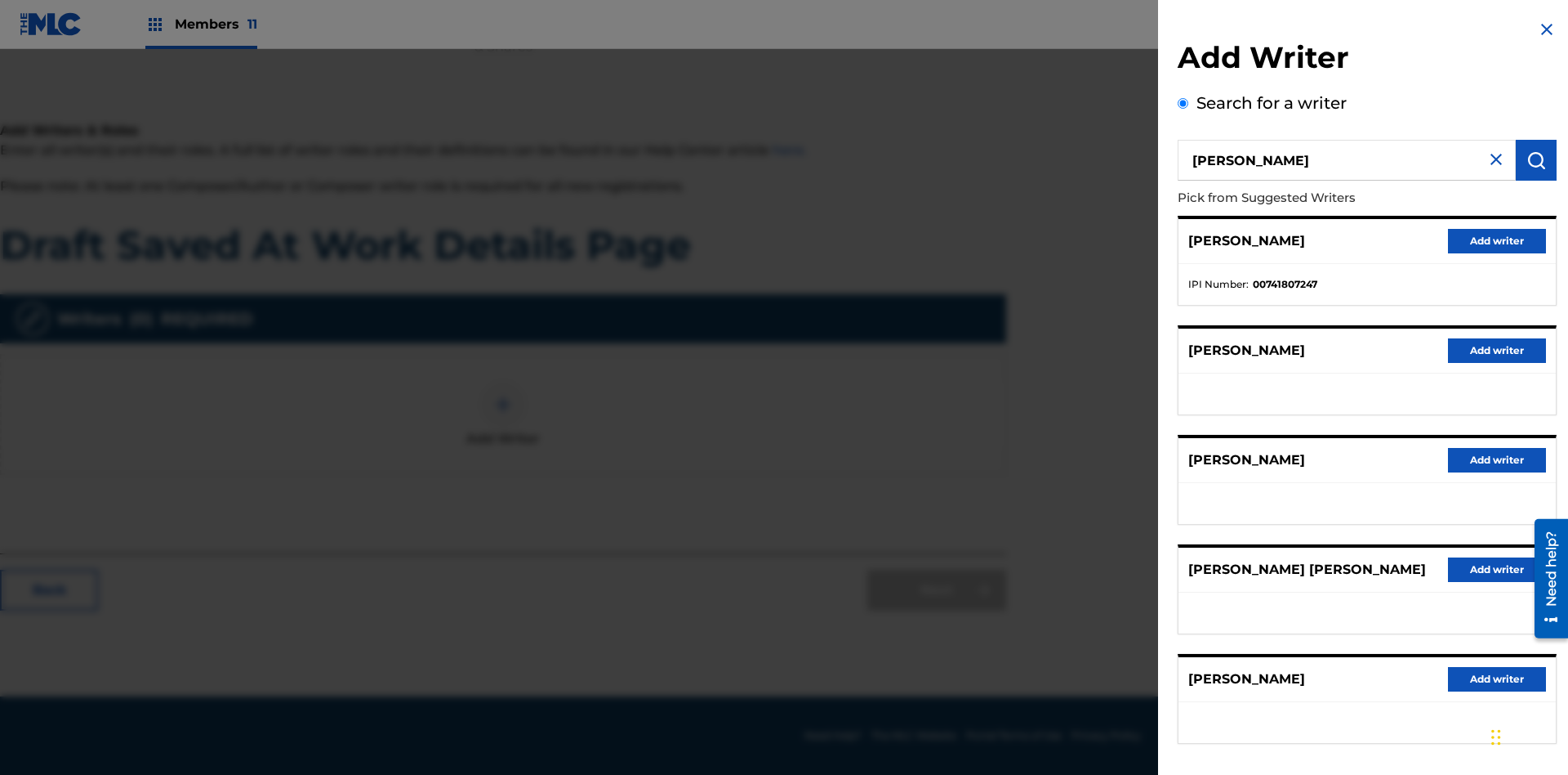
click at [1497, 240] on button "Add writer" at bounding box center [1497, 241] width 98 height 25
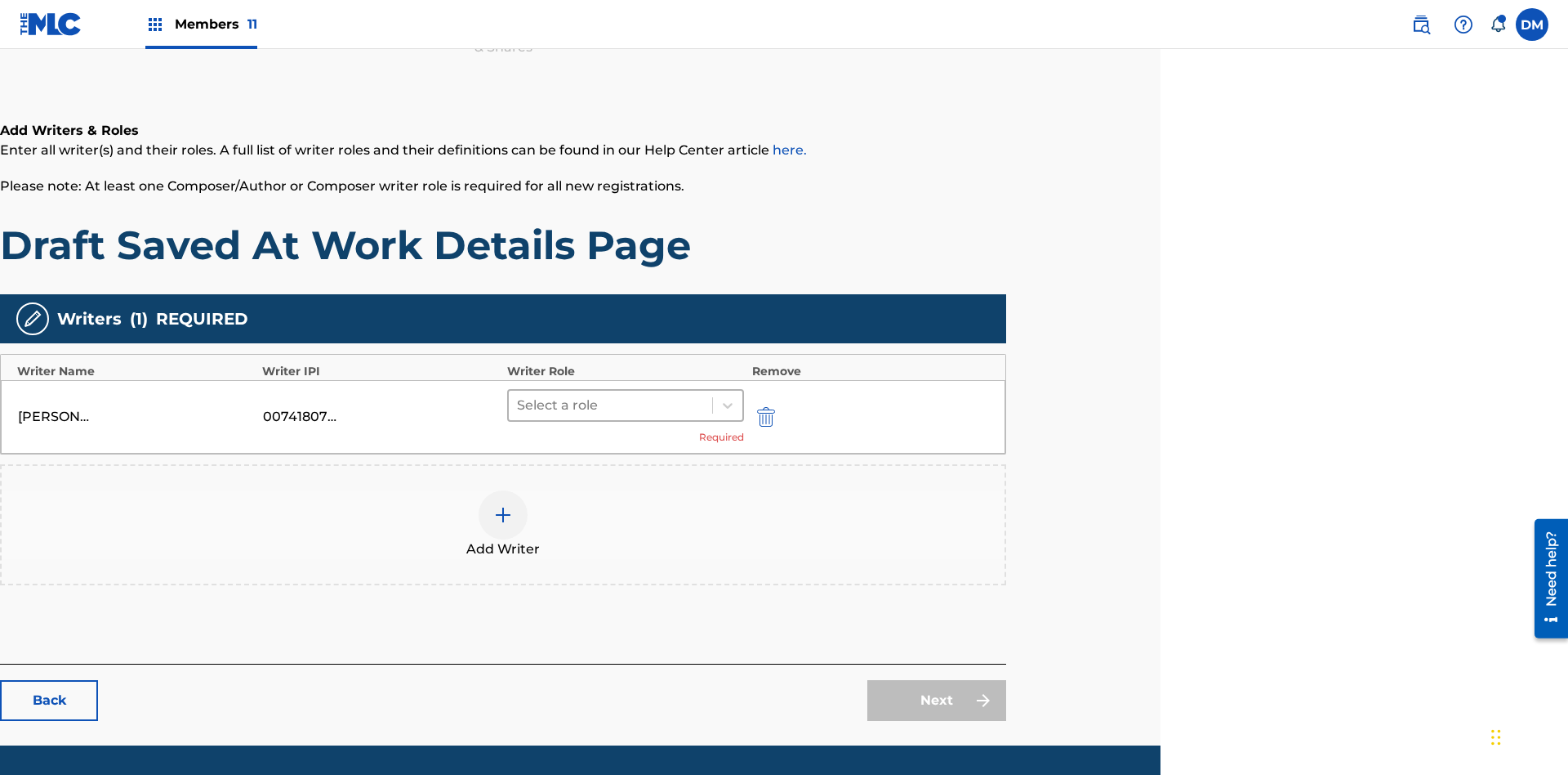
click at [519, 396] on input "text" at bounding box center [518, 405] width 3 height 20
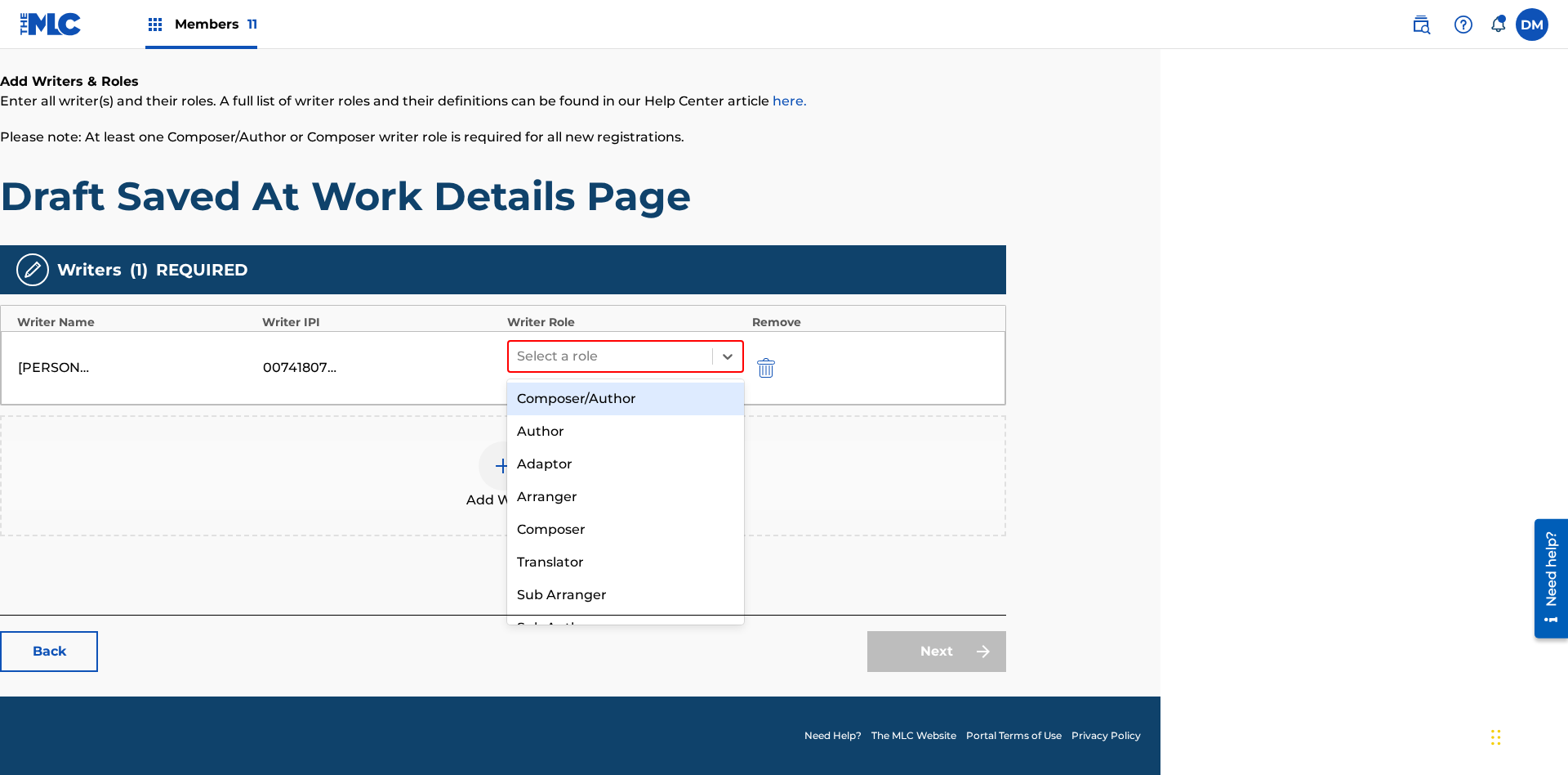
click at [625, 529] on div "Composer" at bounding box center [625, 529] width 237 height 33
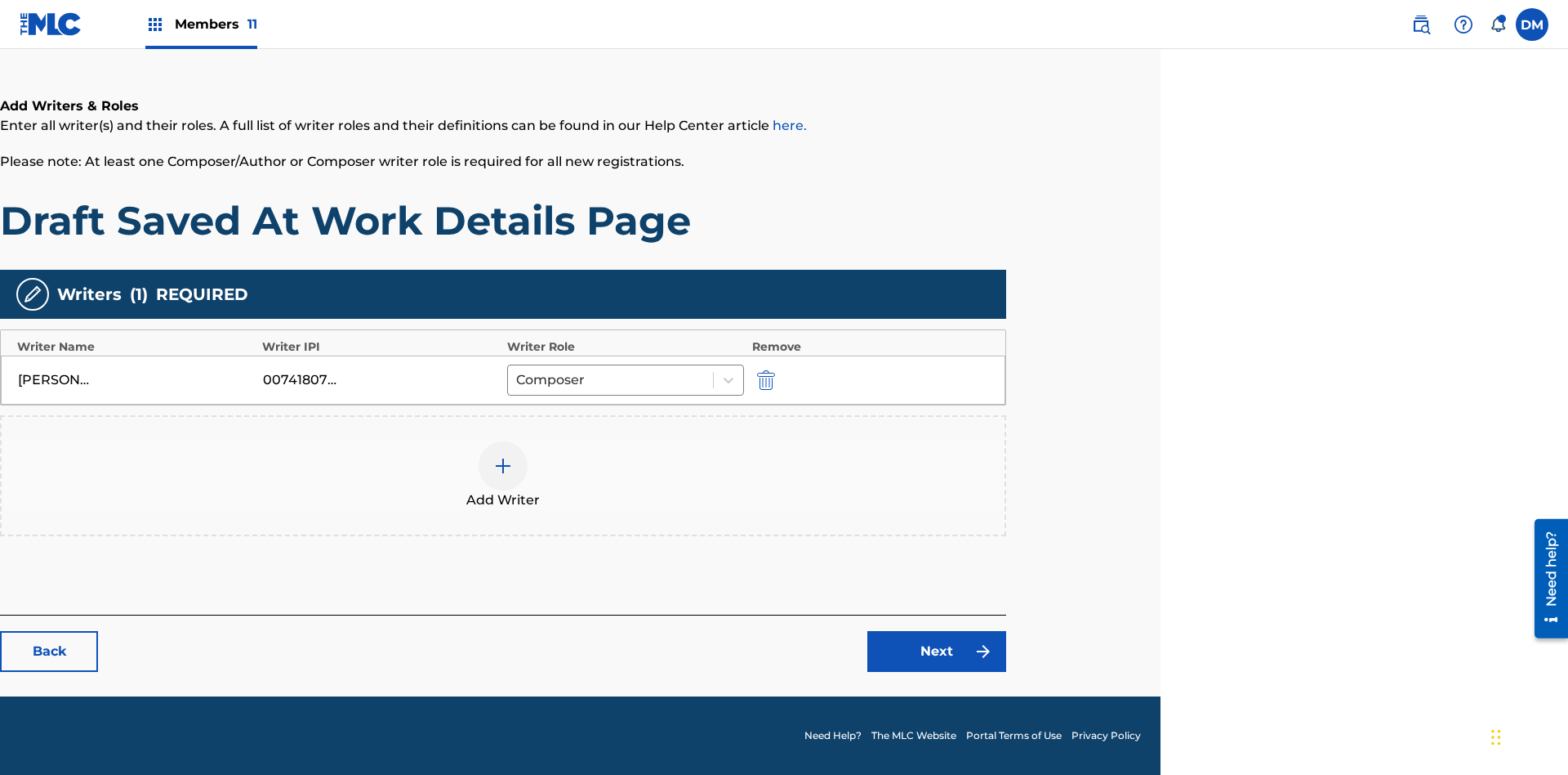
scroll to position [263, 408]
click at [937, 651] on link "Next" at bounding box center [936, 651] width 139 height 41
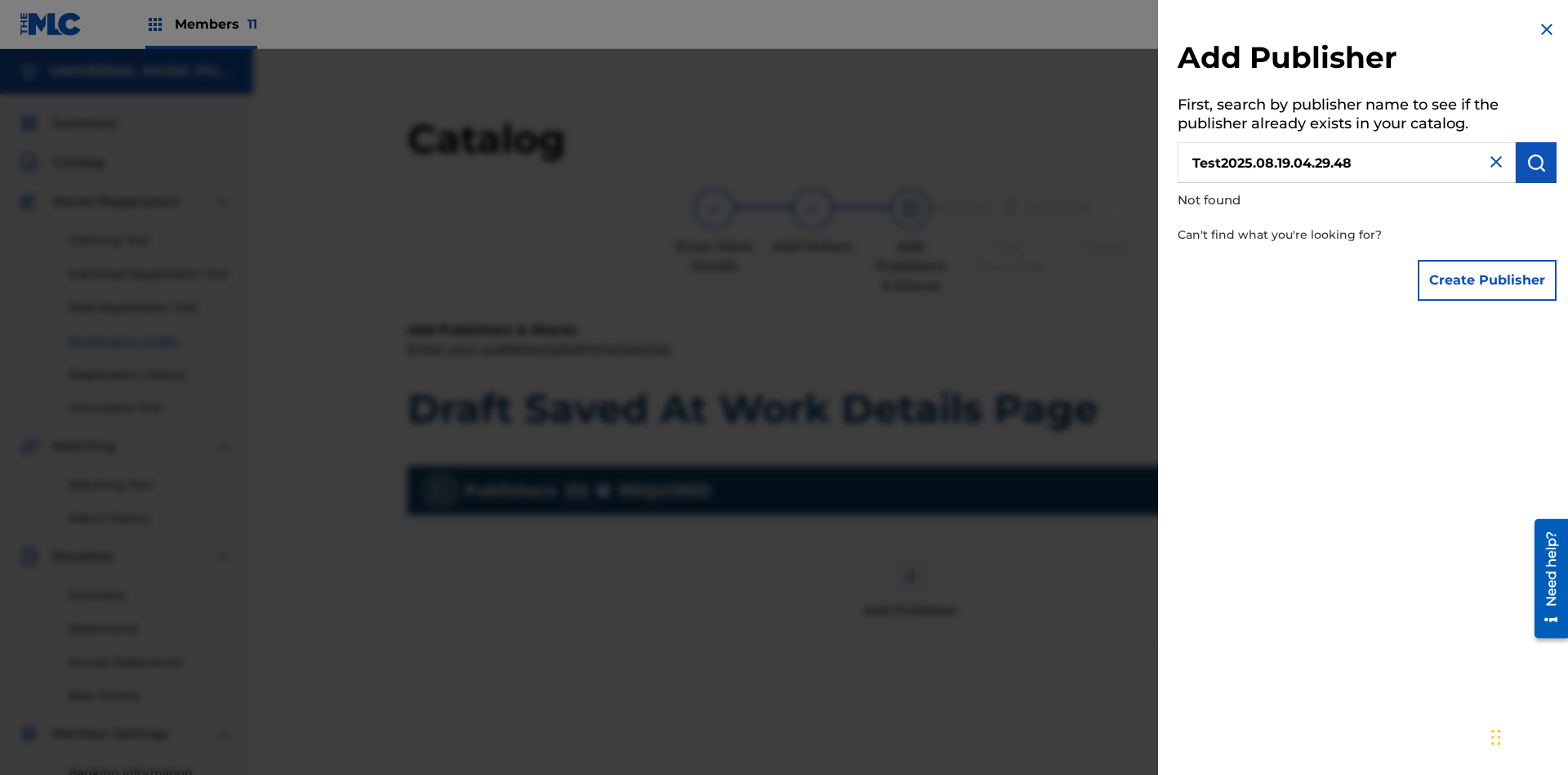
click at [1489, 280] on button "Create Publisher" at bounding box center [1487, 280] width 139 height 41
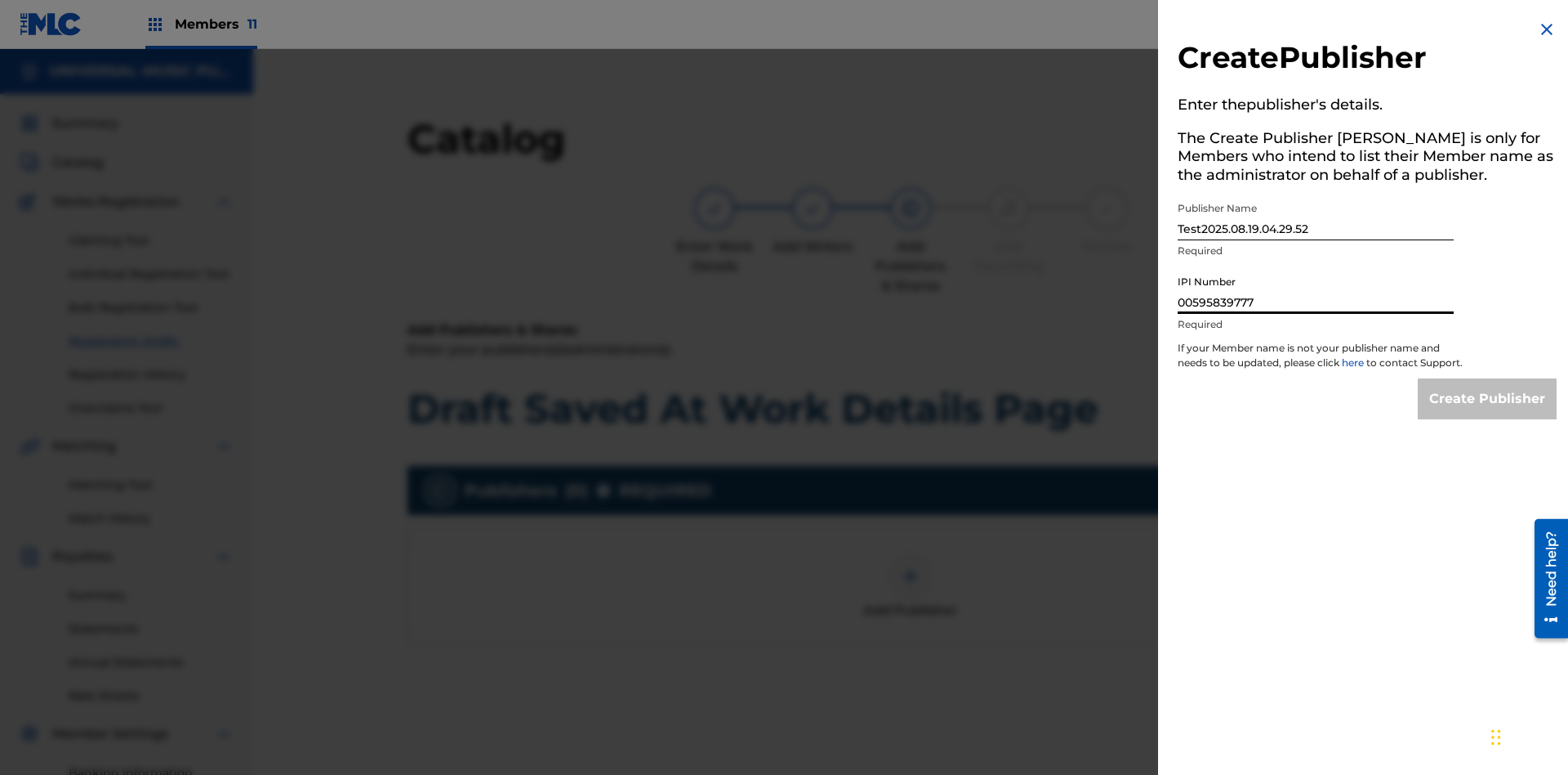
click at [1489, 414] on input "Create Publisher" at bounding box center [1487, 398] width 139 height 41
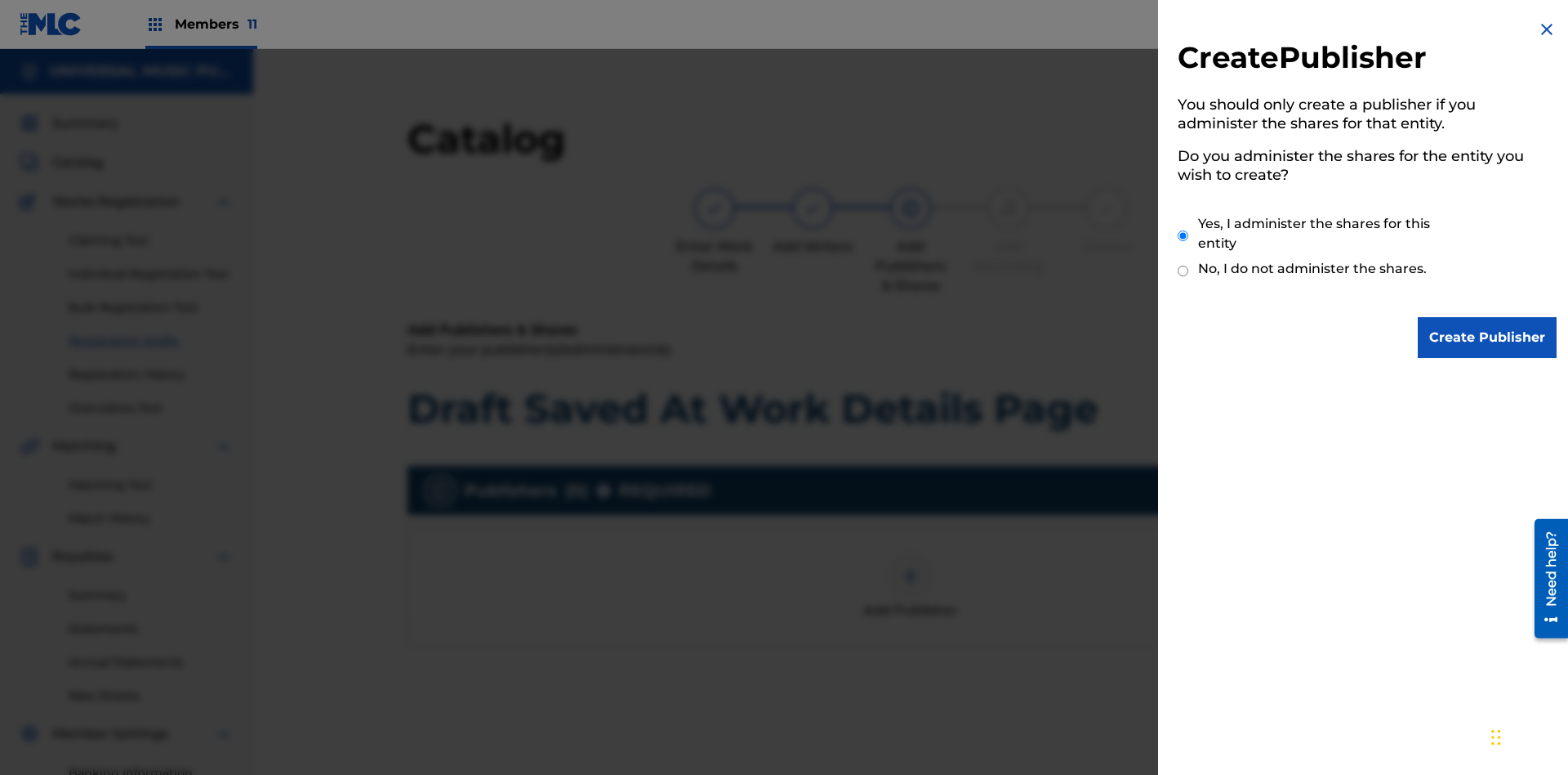
click at [1489, 337] on input "Create Publisher" at bounding box center [1487, 337] width 139 height 41
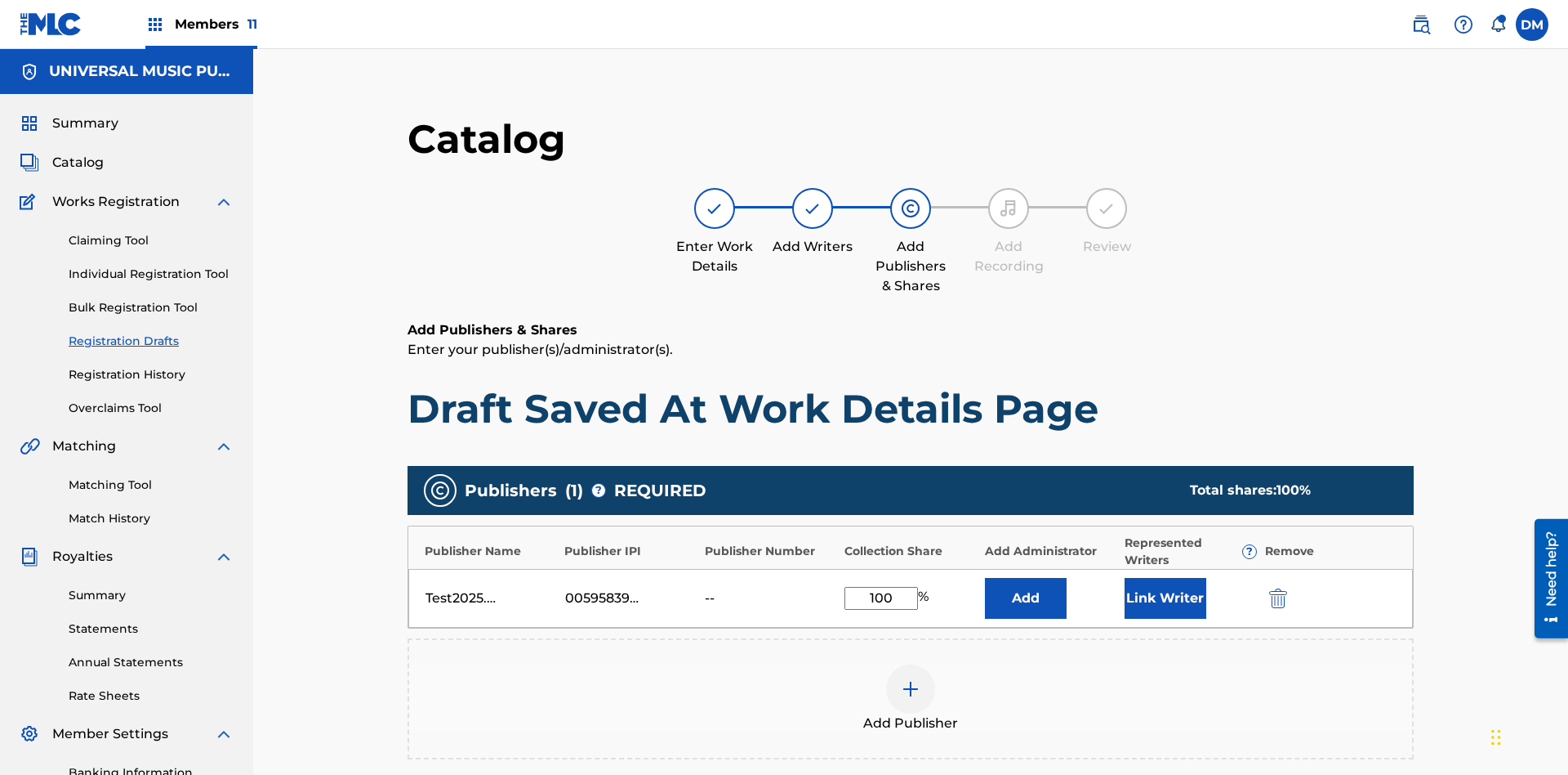
type input "100"
click at [1125, 577] on button "Link Writer" at bounding box center [1166, 597] width 81 height 41
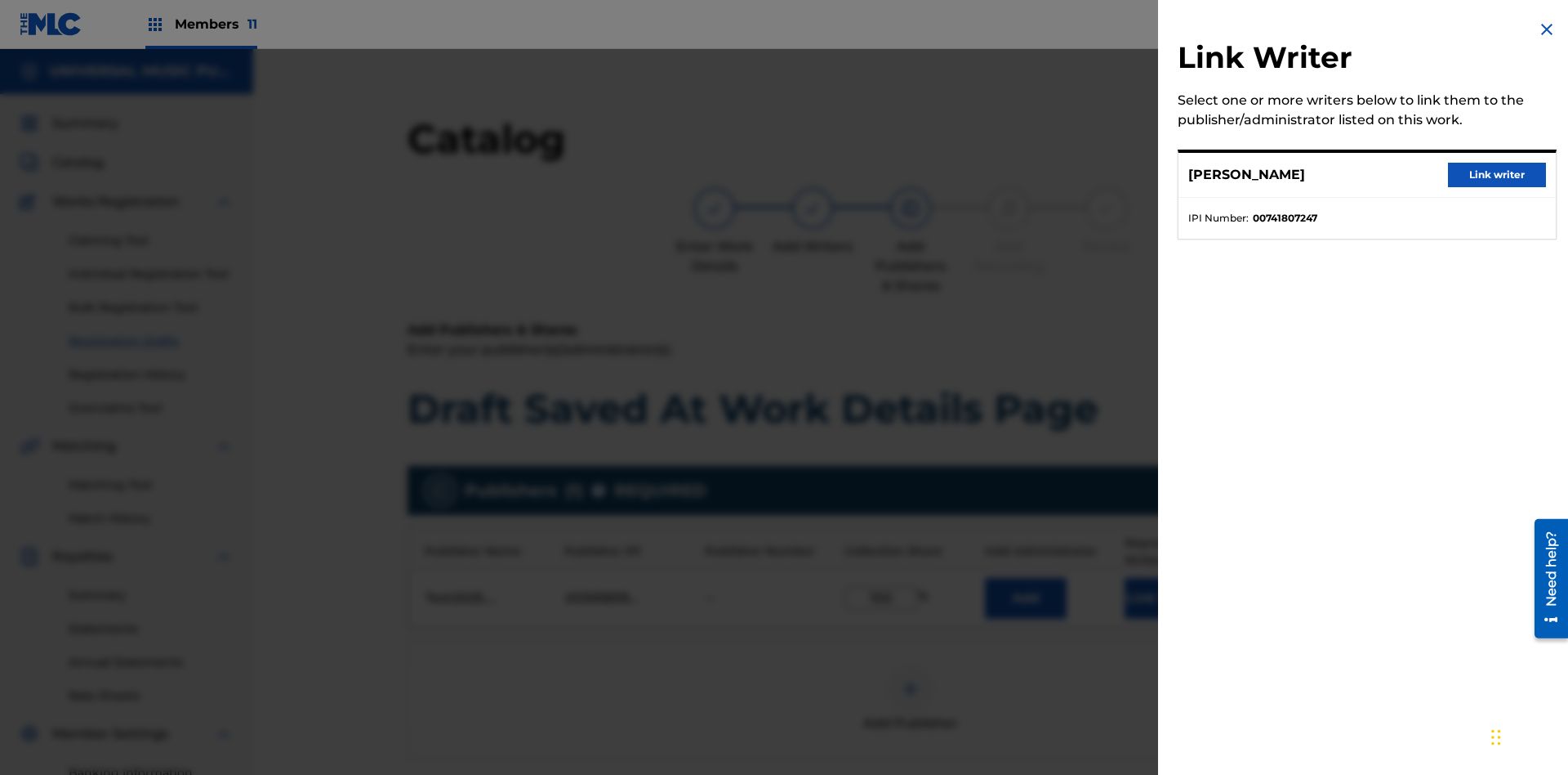
click at [1497, 175] on button "Link writer" at bounding box center [1497, 175] width 98 height 25
click at [1125, 577] on button "Link Writer" at bounding box center [1166, 597] width 81 height 41
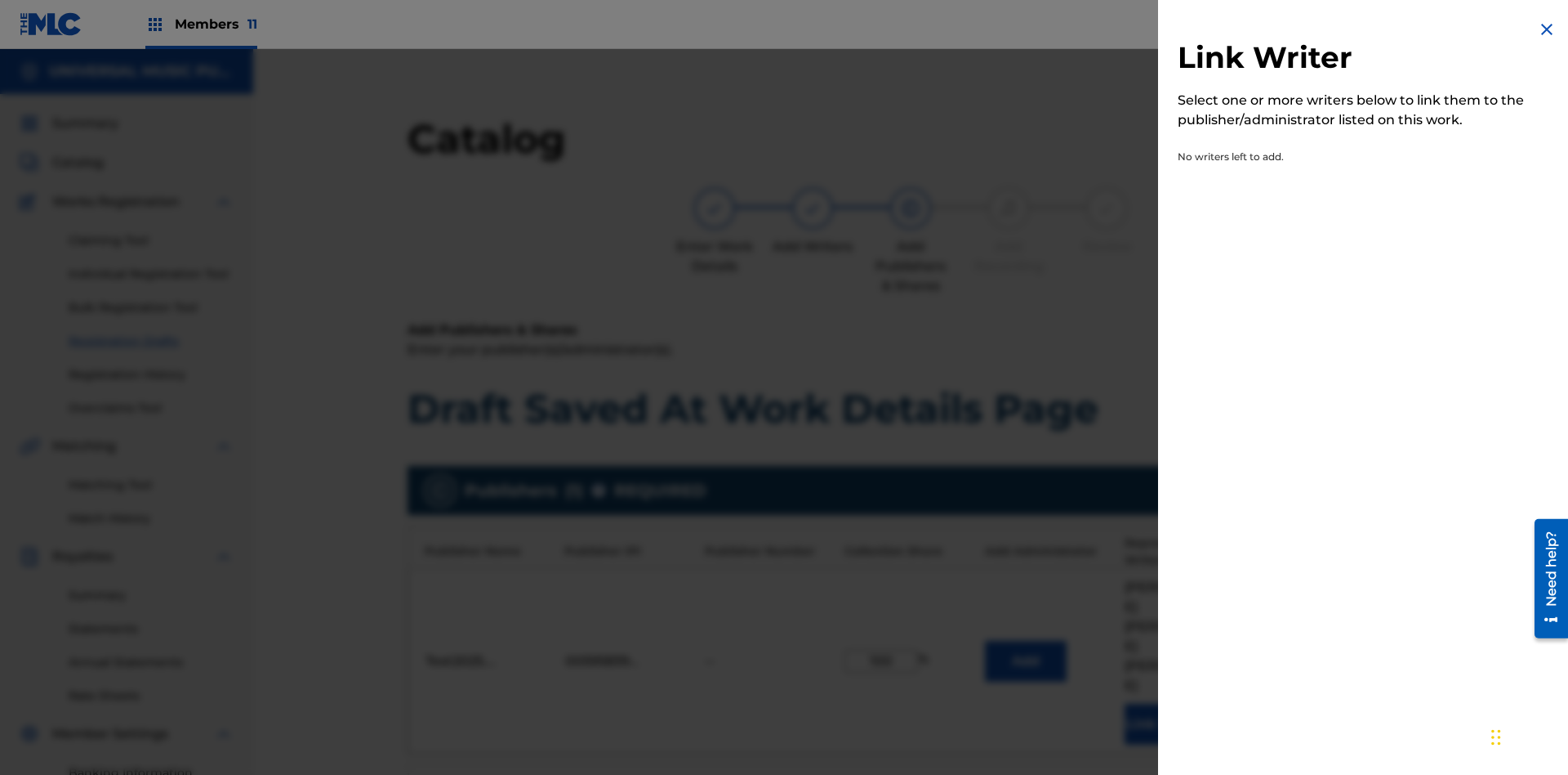
click at [1547, 29] on img at bounding box center [1547, 29] width 20 height 20
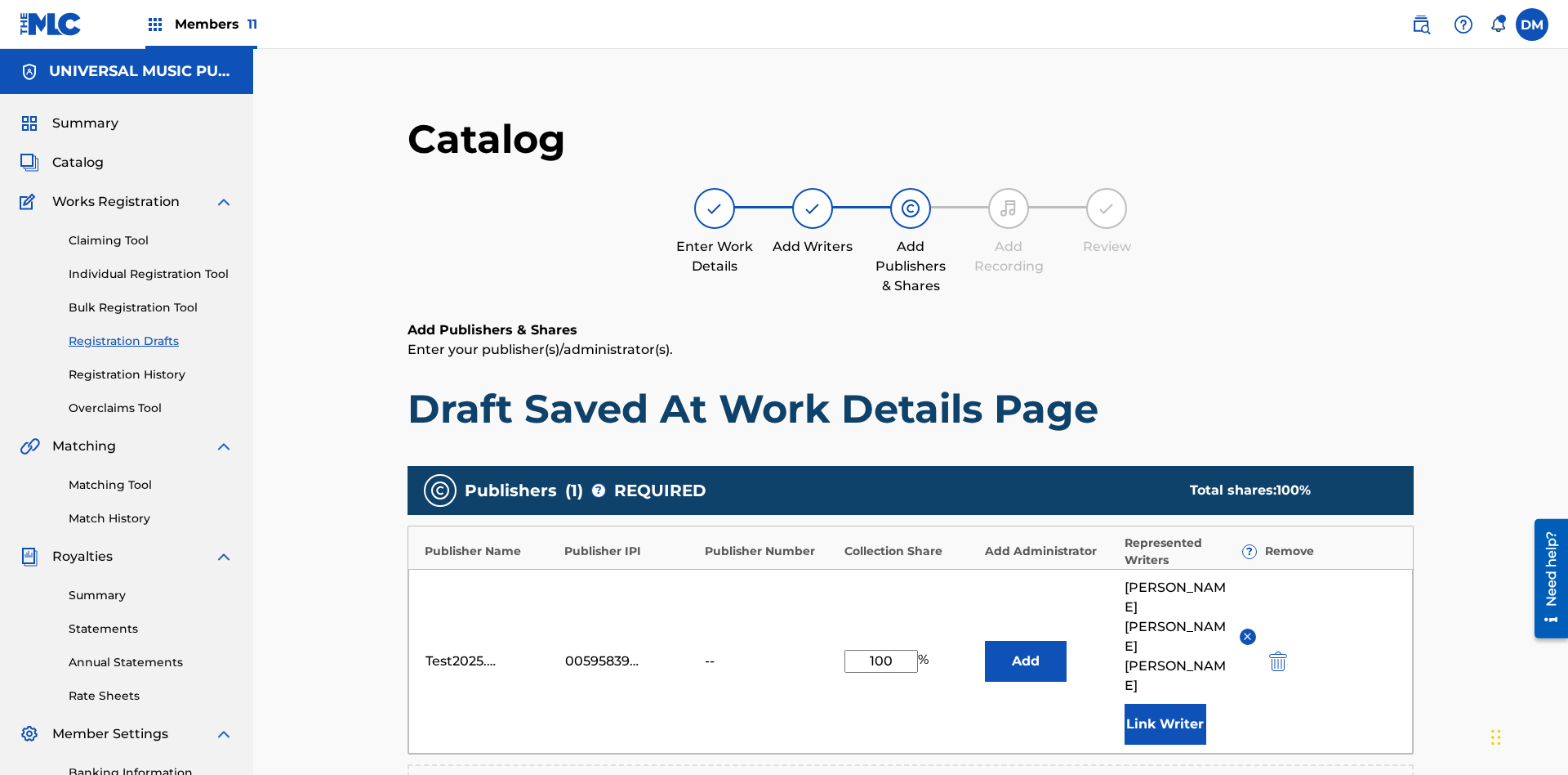
click at [985, 641] on button "Add" at bounding box center [1026, 661] width 81 height 41
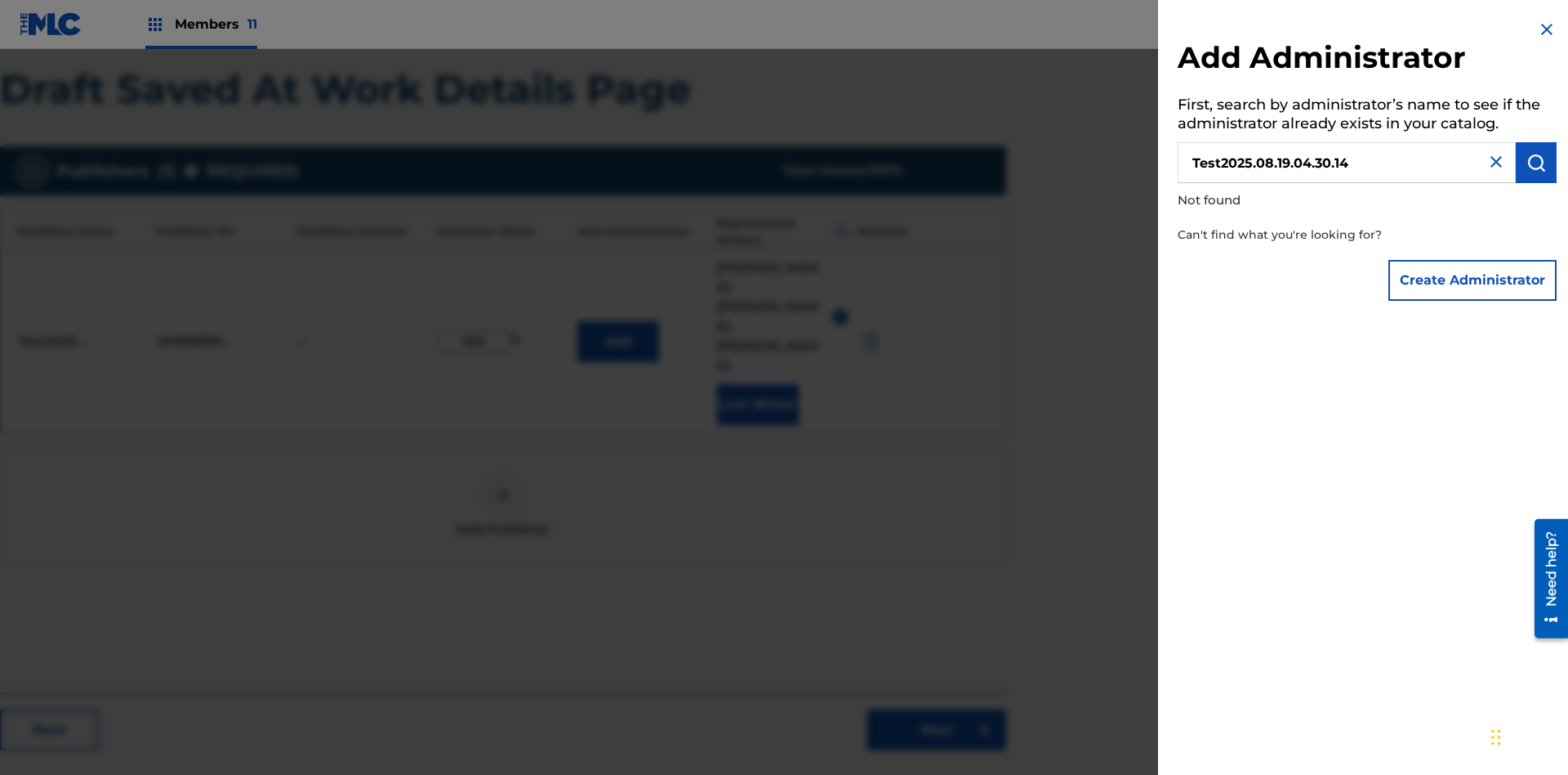
click at [1474, 280] on button "Create Administrator" at bounding box center [1473, 280] width 168 height 41
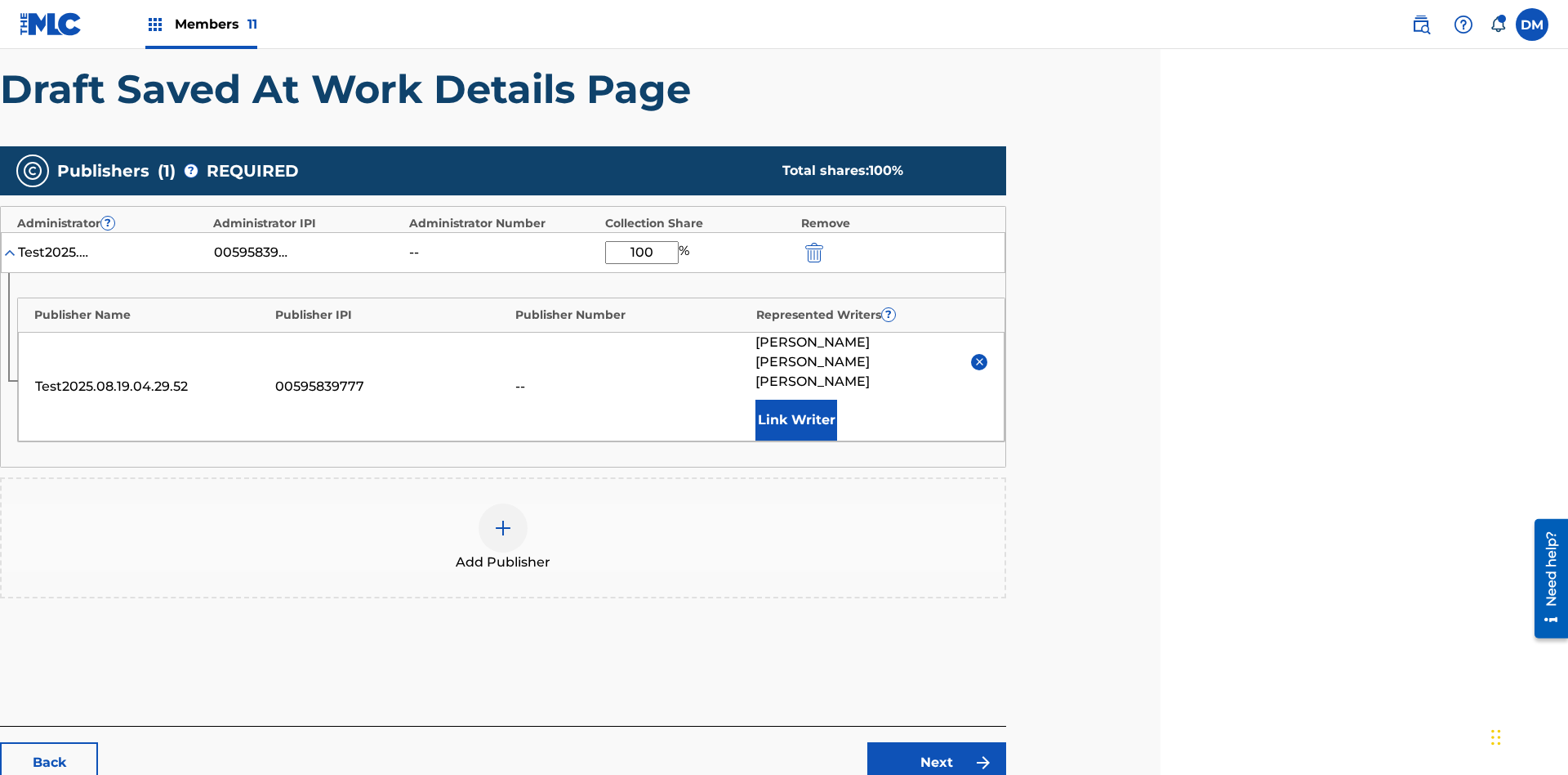
click at [937, 742] on link "Next" at bounding box center [936, 762] width 139 height 41
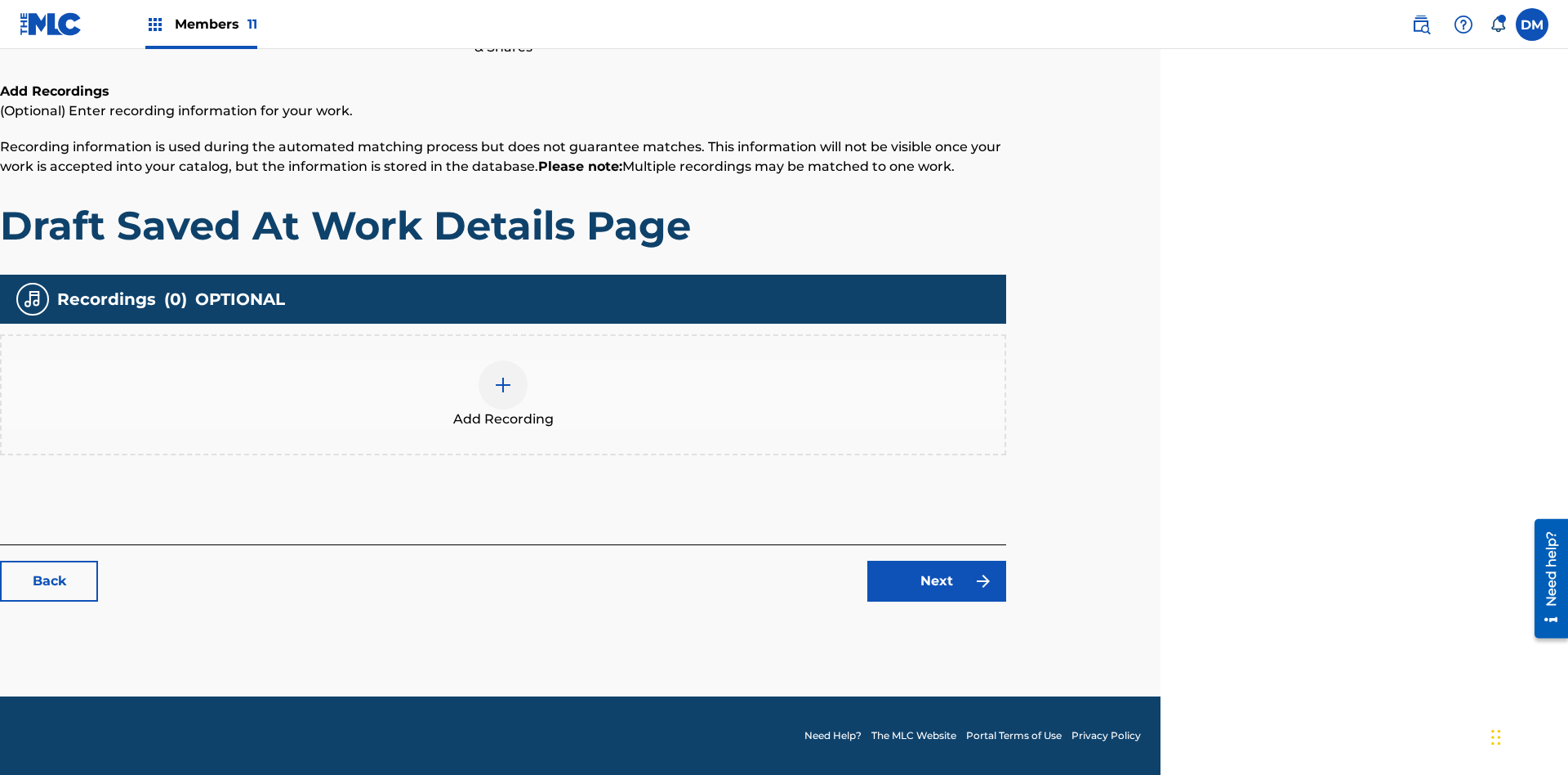
click at [503, 394] on img at bounding box center [503, 385] width 20 height 20
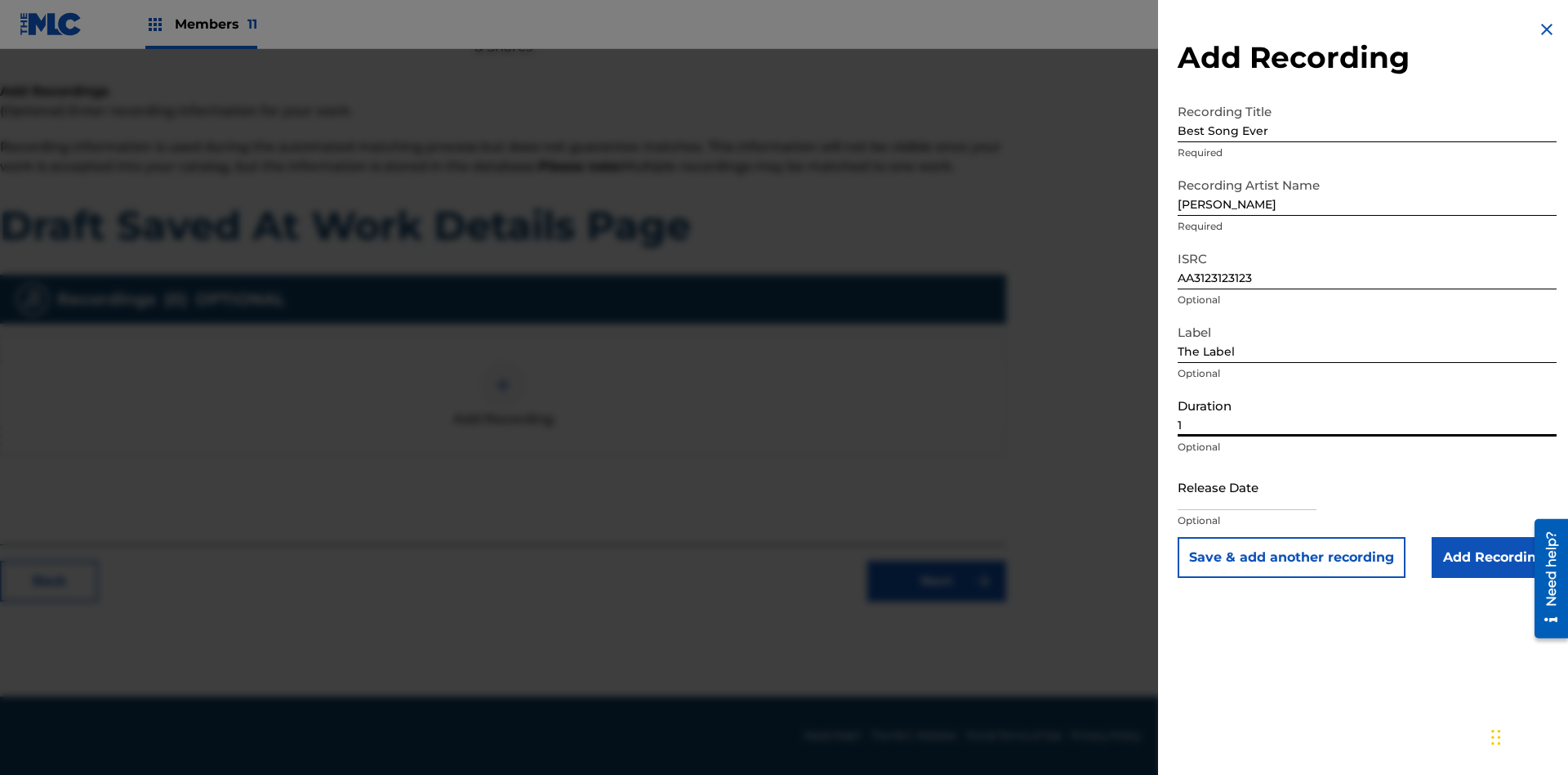
click at [1368, 413] on input "1" at bounding box center [1367, 413] width 379 height 46
click at [1260, 488] on input "text" at bounding box center [1247, 486] width 139 height 46
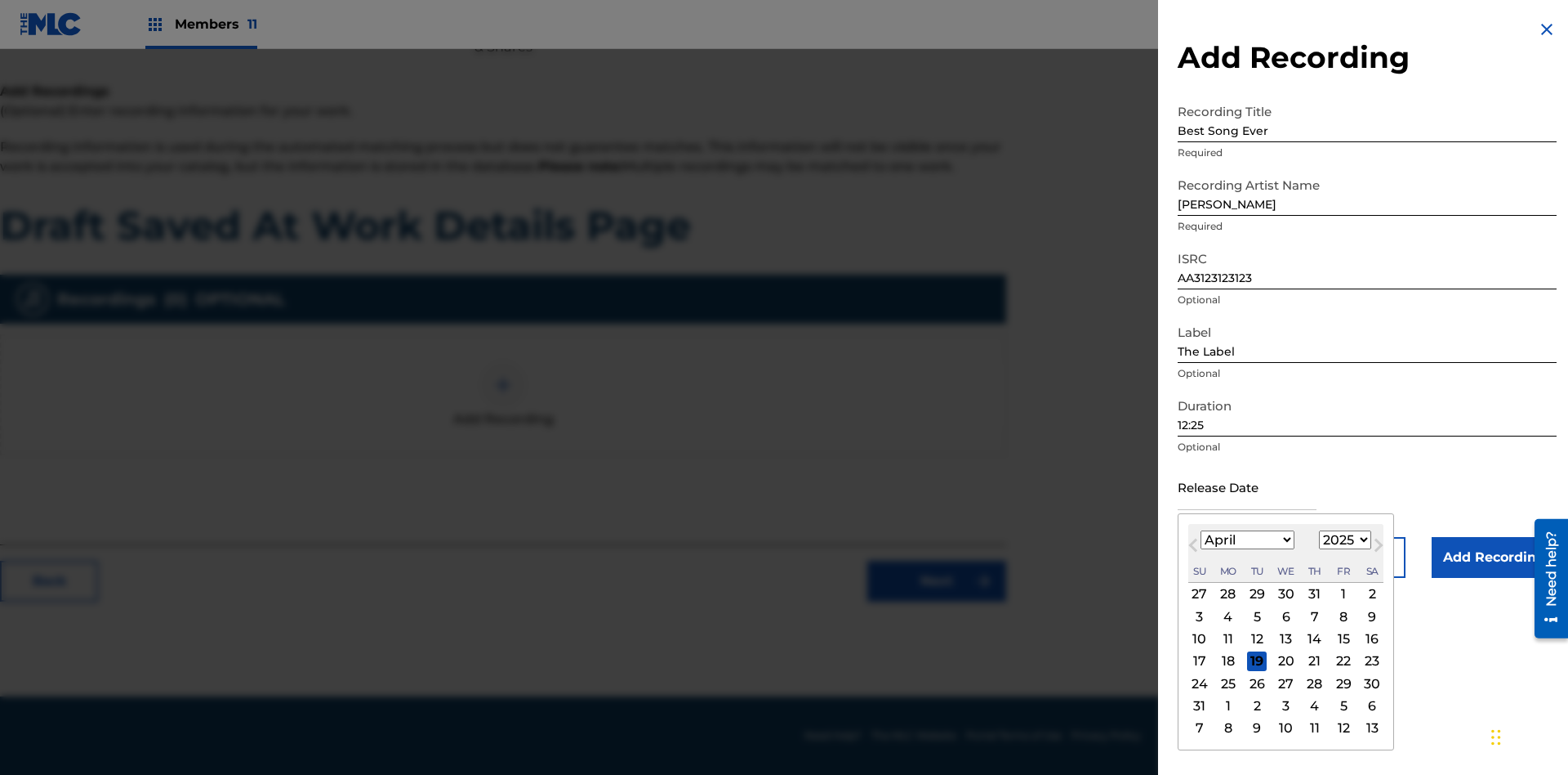
click at [1343, 541] on select "1900 1901 1902 1903 1904 1905 1906 1907 1908 1909 1910 1911 1912 1913 1914 1915…" at bounding box center [1345, 540] width 52 height 19
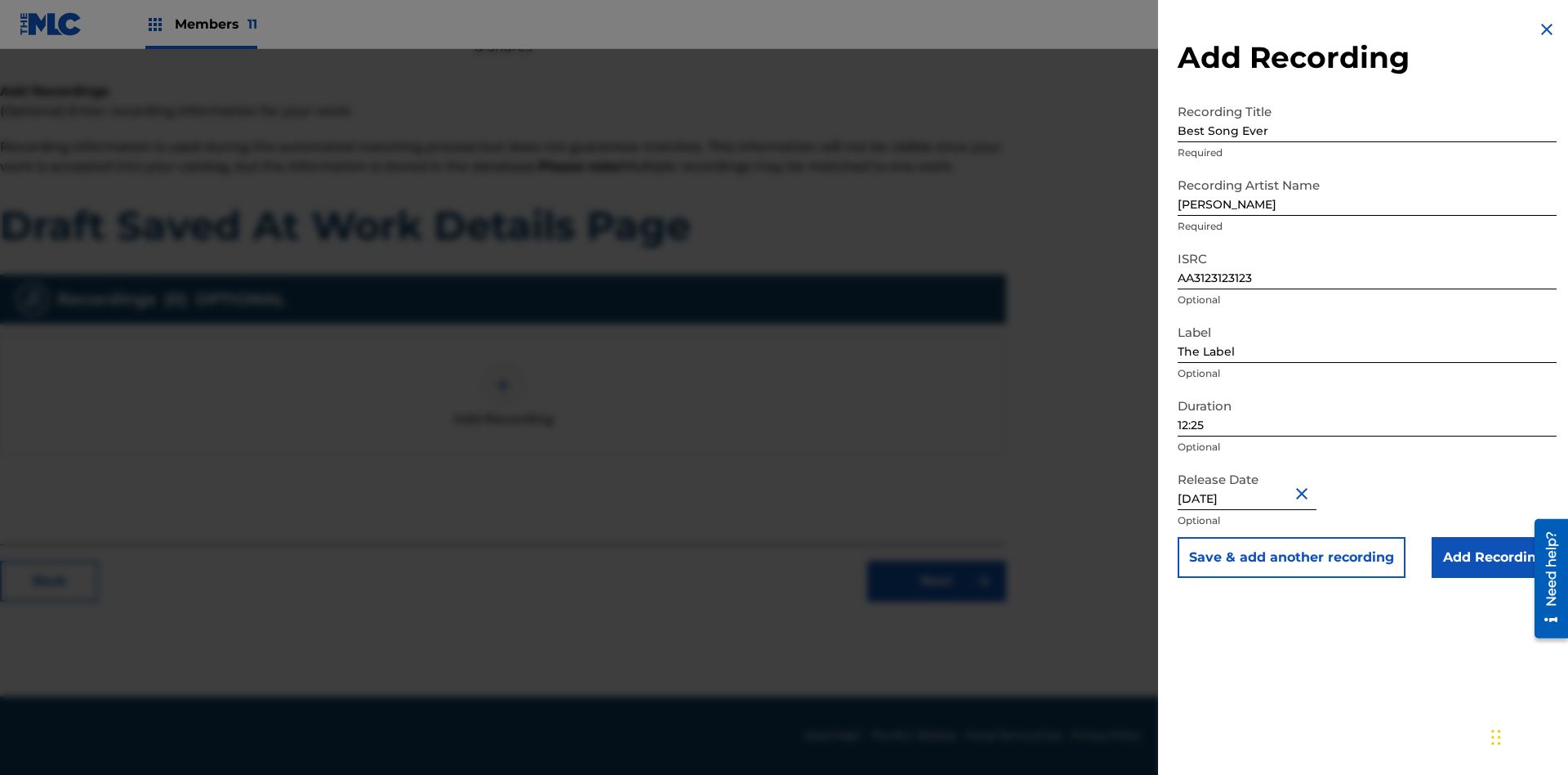
click at [1494, 558] on input "Add Recording" at bounding box center [1494, 557] width 125 height 41
click at [937, 602] on link "Next" at bounding box center [936, 580] width 139 height 41
